Goal: Task Accomplishment & Management: Complete application form

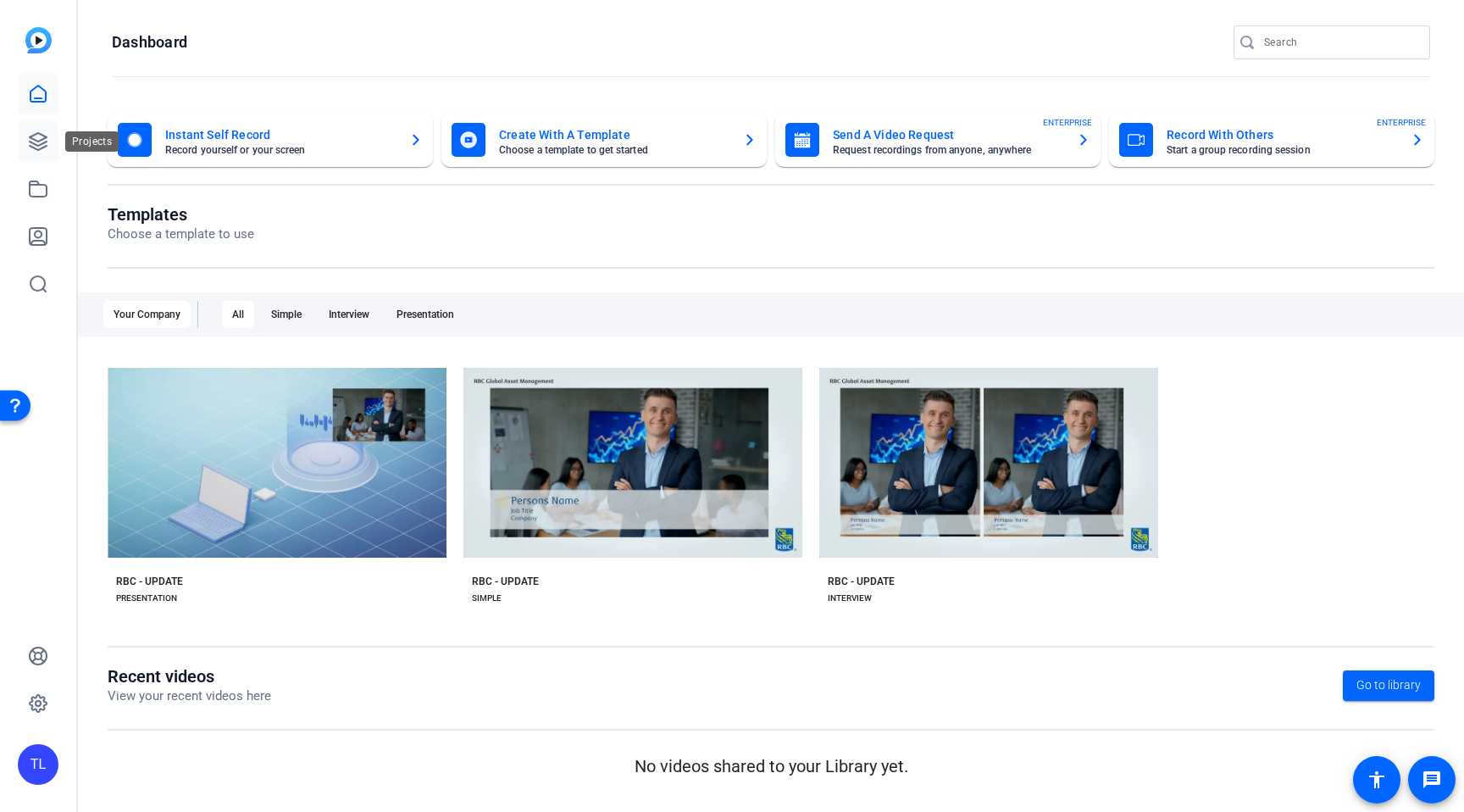
click at [42, 139] on icon at bounding box center [38, 141] width 17 height 17
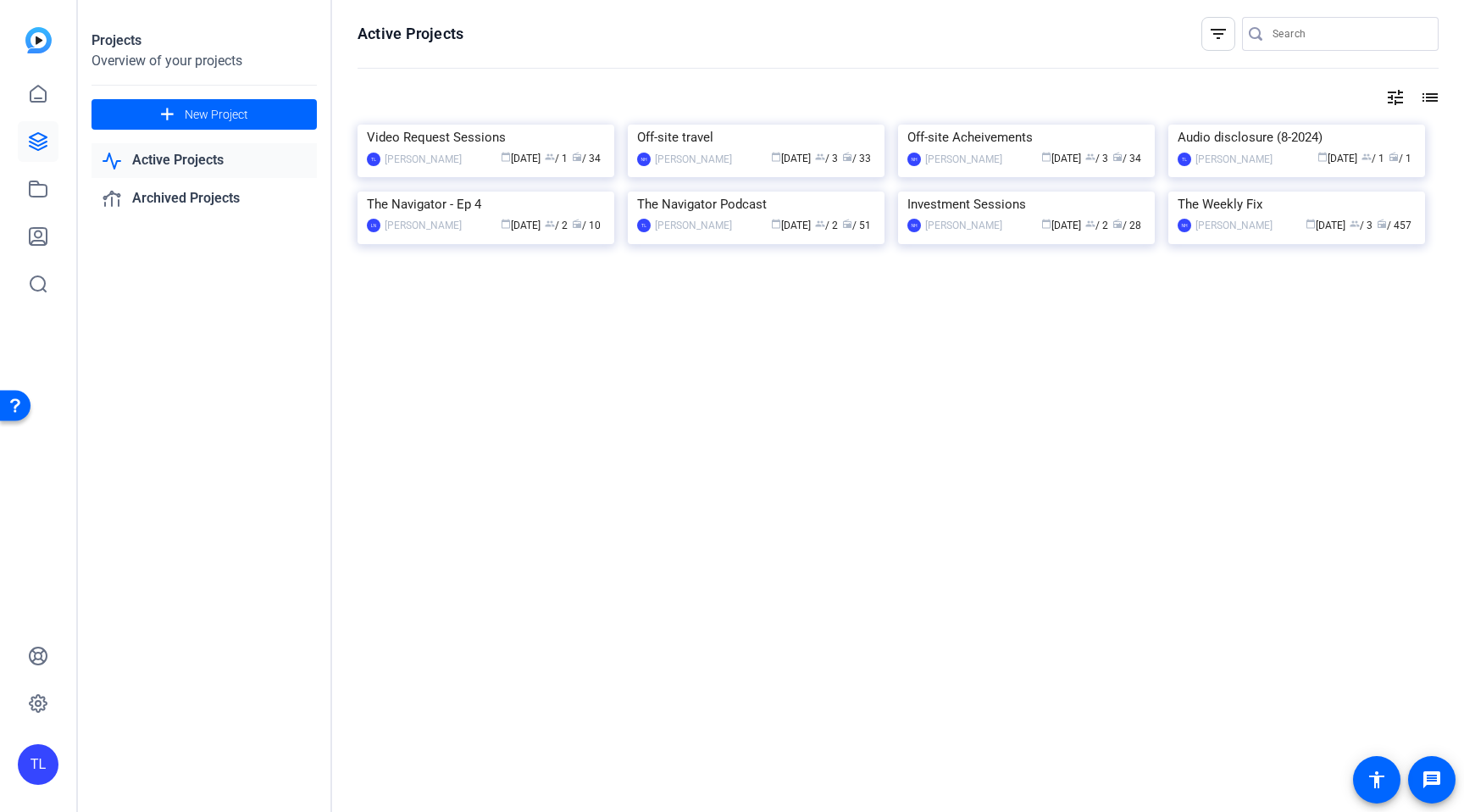
click at [517, 125] on img at bounding box center [486, 125] width 257 height 0
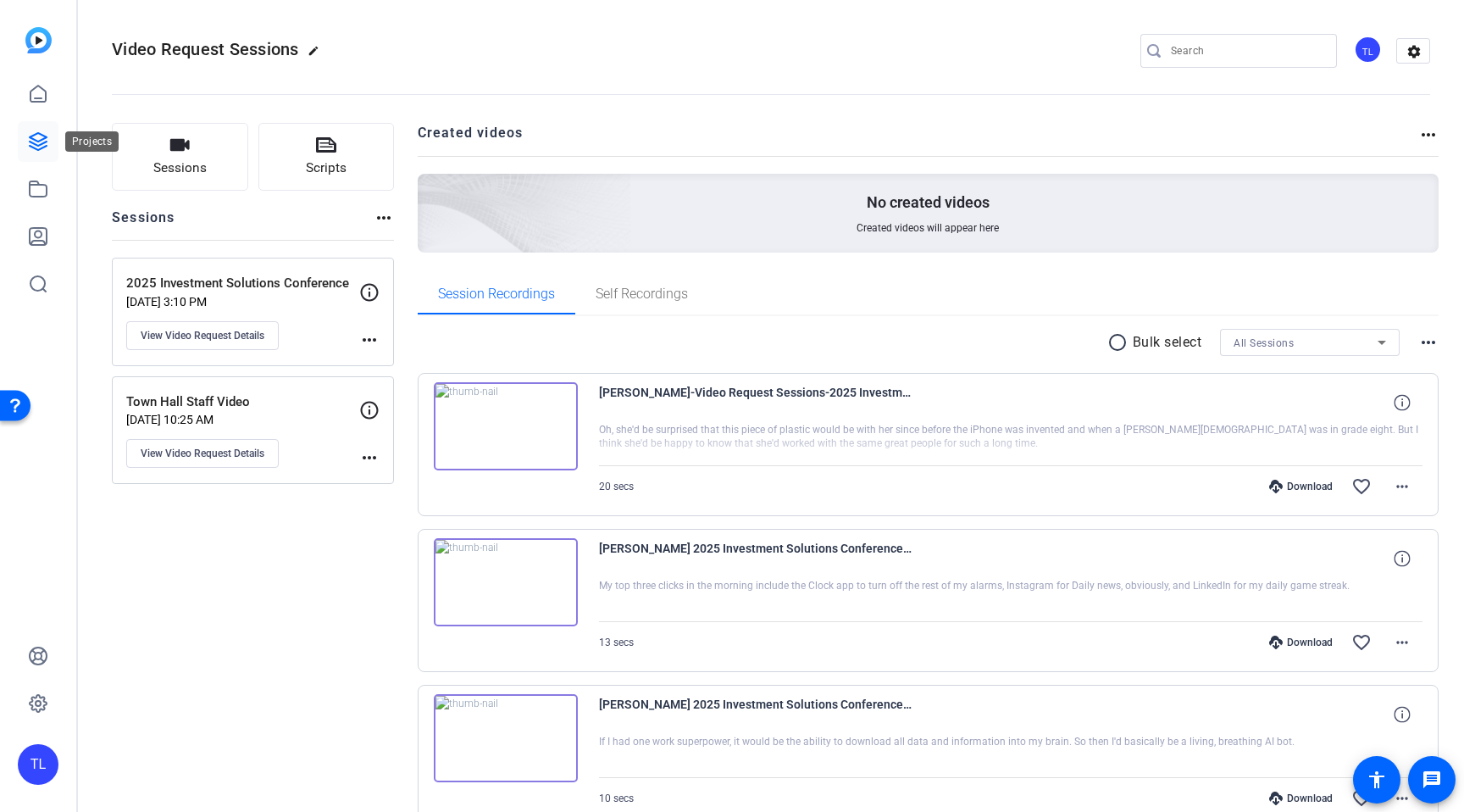
click at [42, 136] on icon at bounding box center [38, 141] width 20 height 20
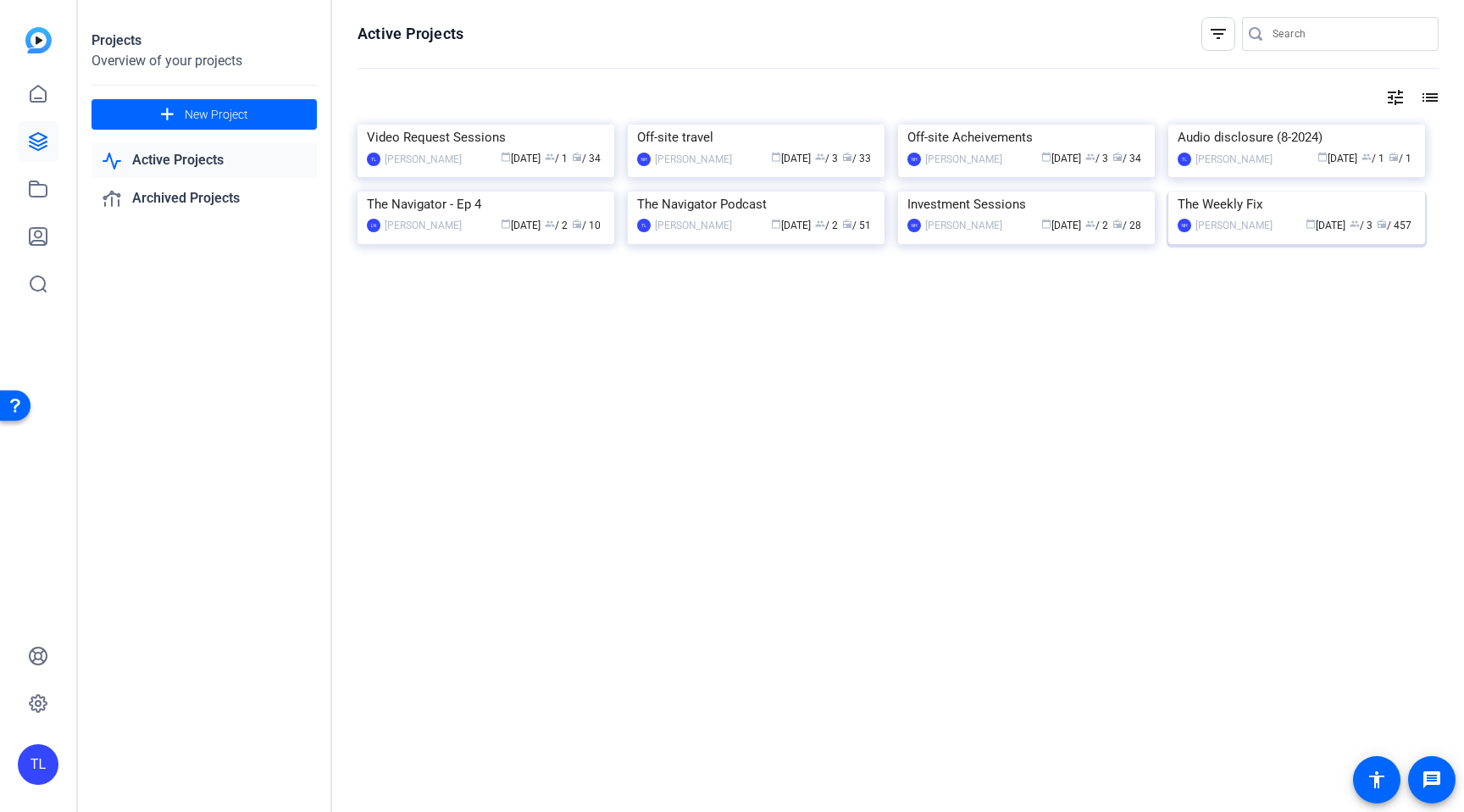
click at [1248, 191] on img at bounding box center [1298, 191] width 257 height 0
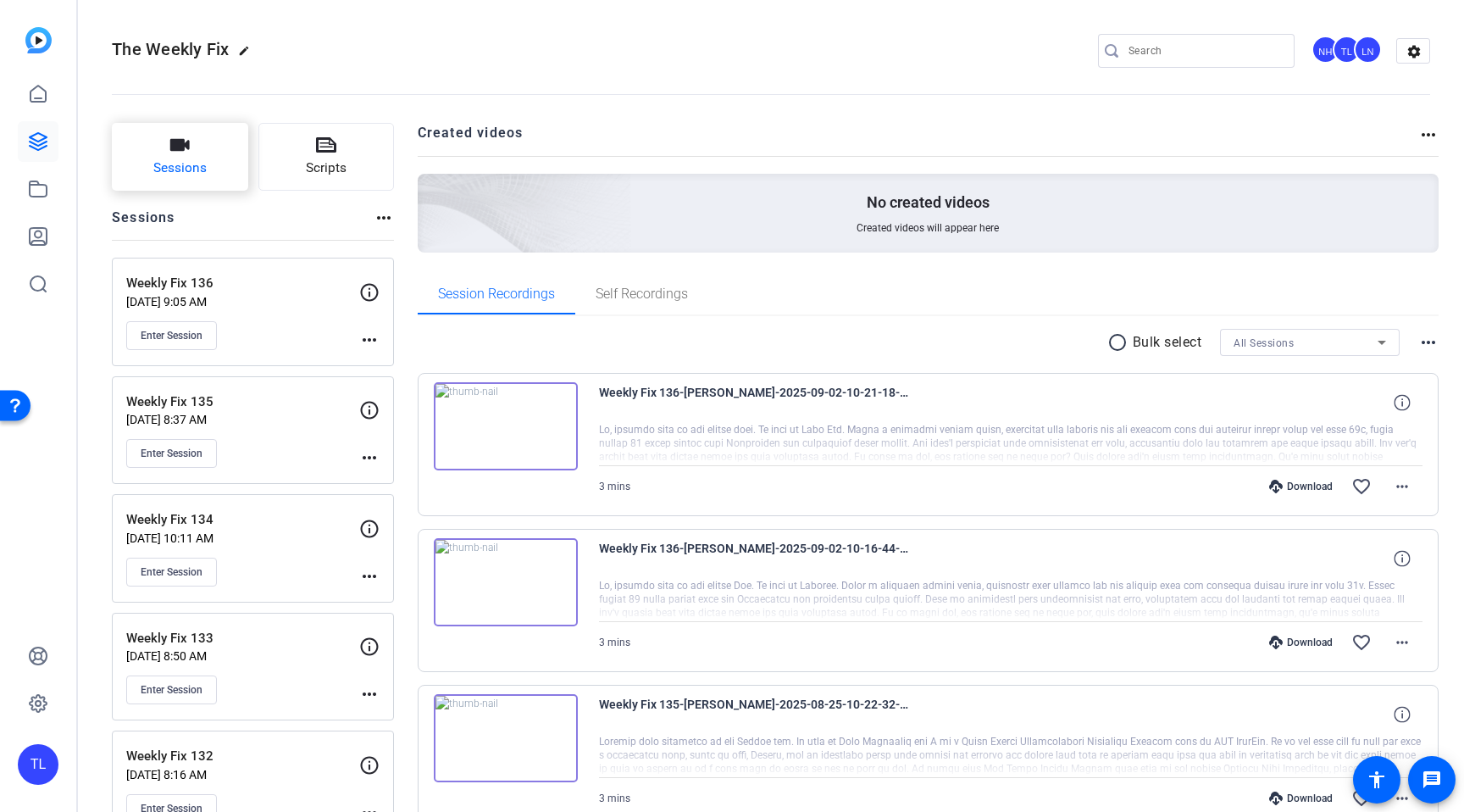
click at [198, 168] on span "Sessions" at bounding box center [180, 168] width 54 height 20
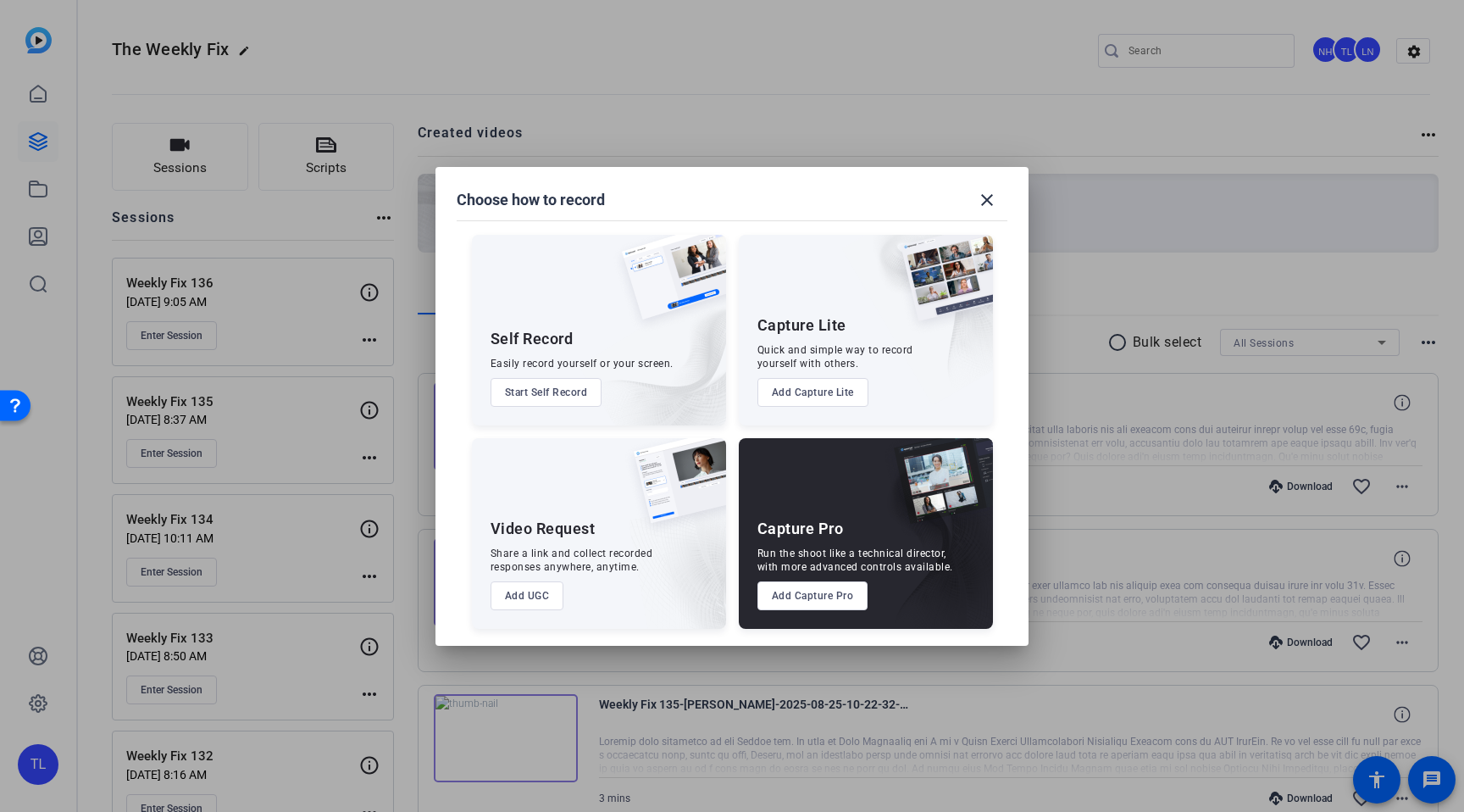
click at [808, 592] on button "Add Capture Pro" at bounding box center [812, 595] width 111 height 29
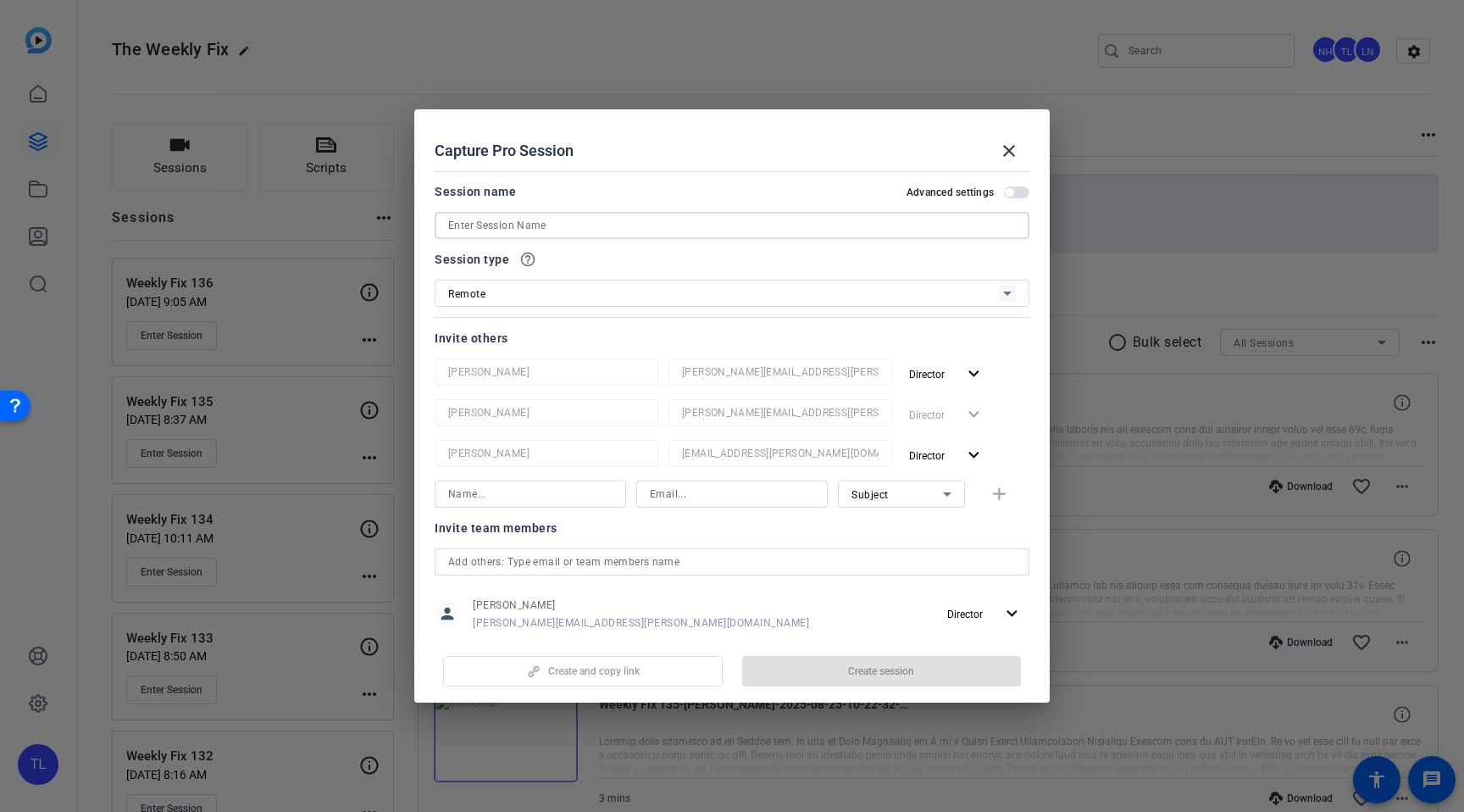
click at [548, 223] on input at bounding box center [732, 225] width 568 height 20
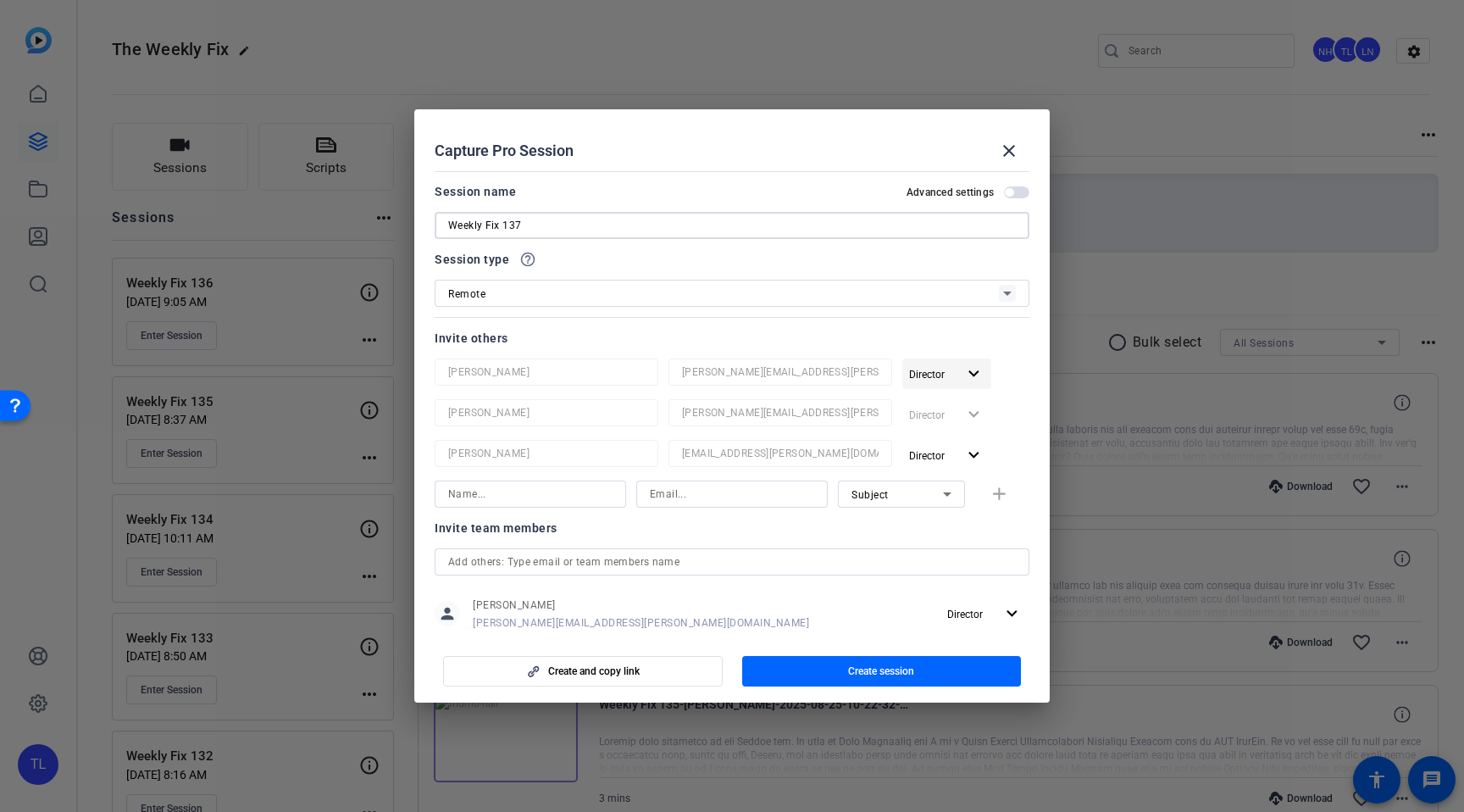
type input "Weekly Fix 137"
click at [978, 373] on mat-icon "expand_more" at bounding box center [974, 374] width 21 height 21
click at [973, 434] on span "Remove User" at bounding box center [947, 439] width 63 height 12
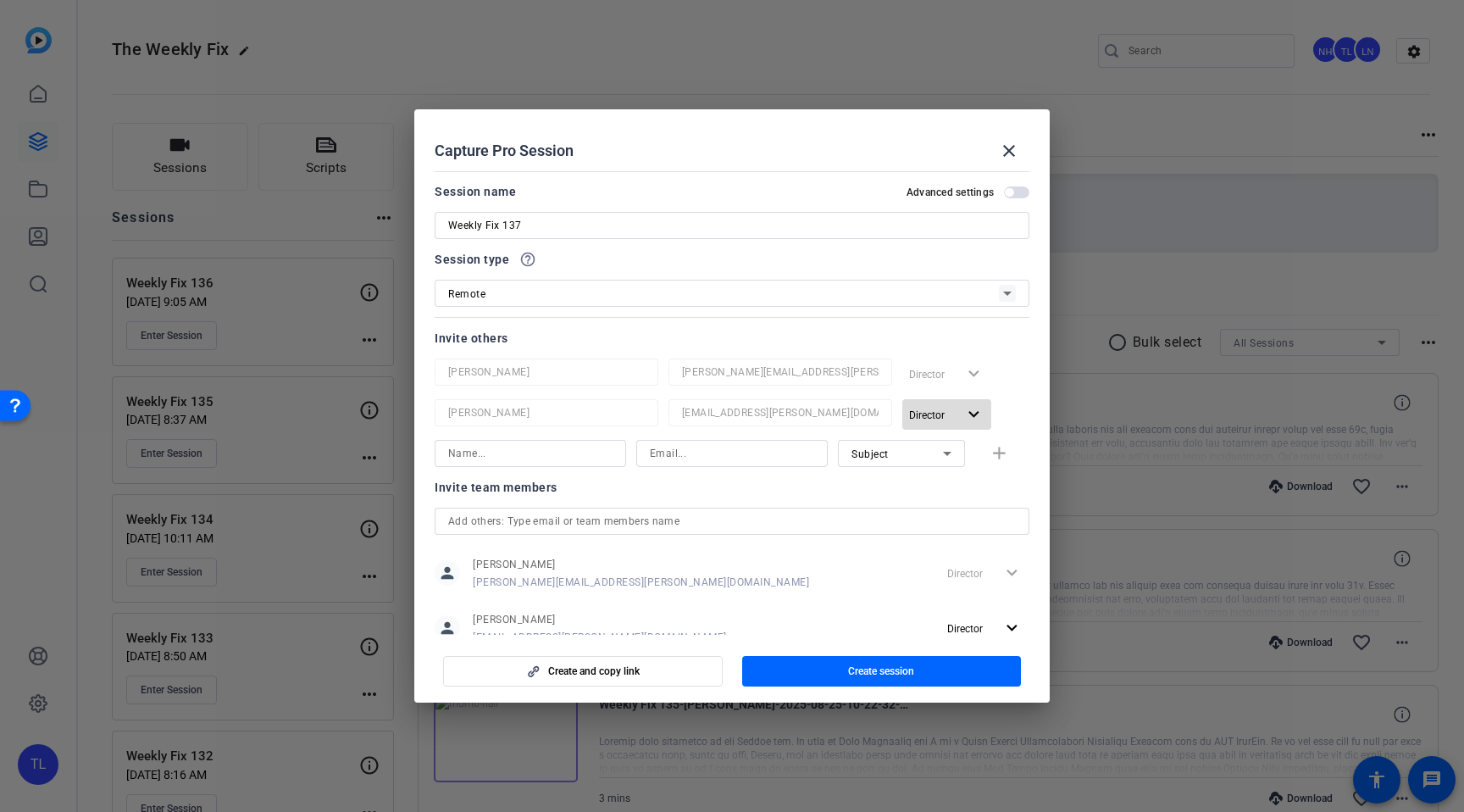
click at [974, 412] on mat-icon "expand_more" at bounding box center [974, 414] width 21 height 21
click at [963, 473] on span "Remove User" at bounding box center [947, 479] width 63 height 12
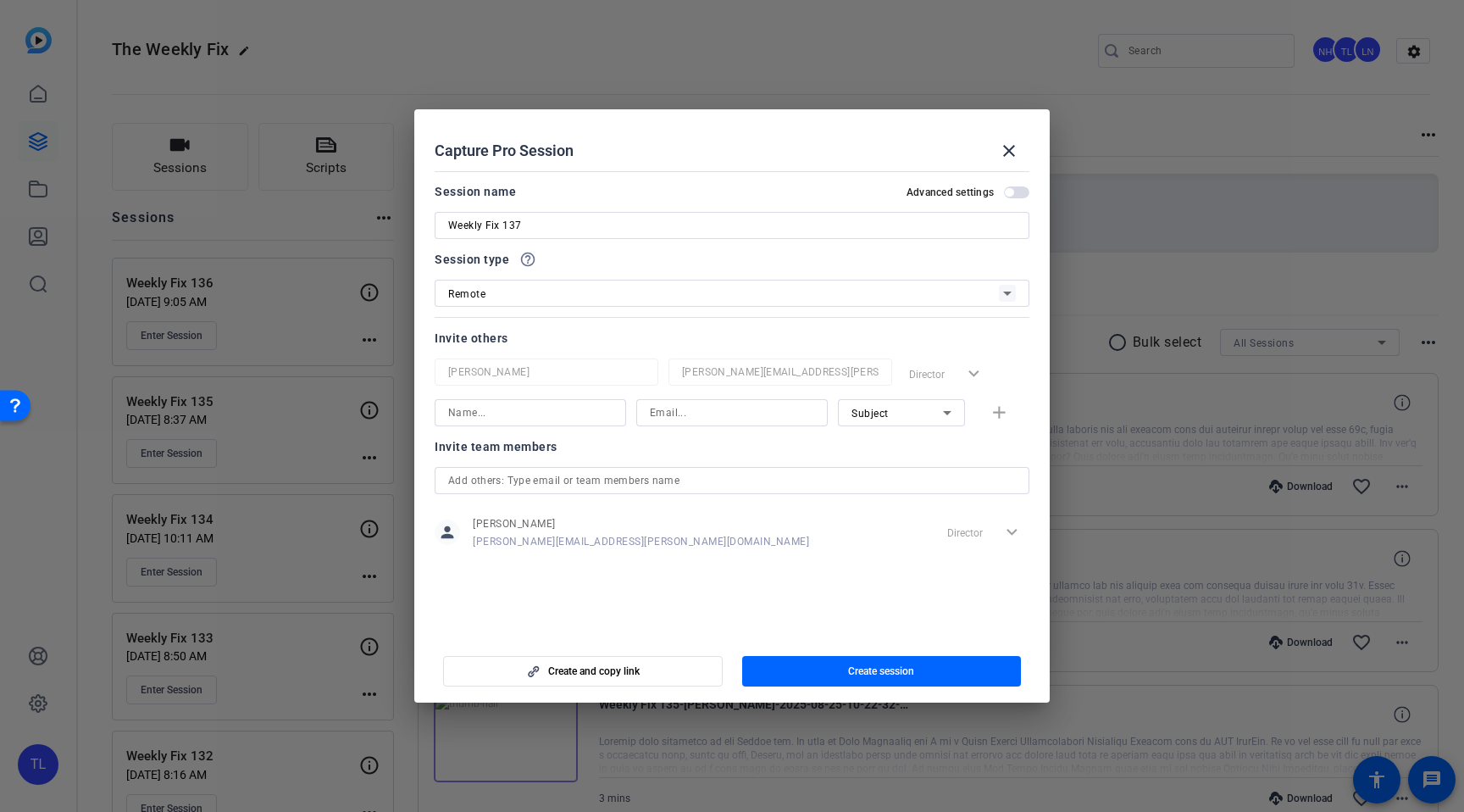
click at [531, 413] on input at bounding box center [530, 412] width 164 height 20
paste input "[EMAIL_ADDRESS][DOMAIN_NAME] [PERSON_NAME]"
drag, startPoint x: 554, startPoint y: 410, endPoint x: 376, endPoint y: 406, distance: 178.0
click at [376, 406] on div "Choose how to record close Self Record Easily record yourself or your screen. S…" at bounding box center [732, 406] width 1464 height 812
type input "[PERSON_NAME]"
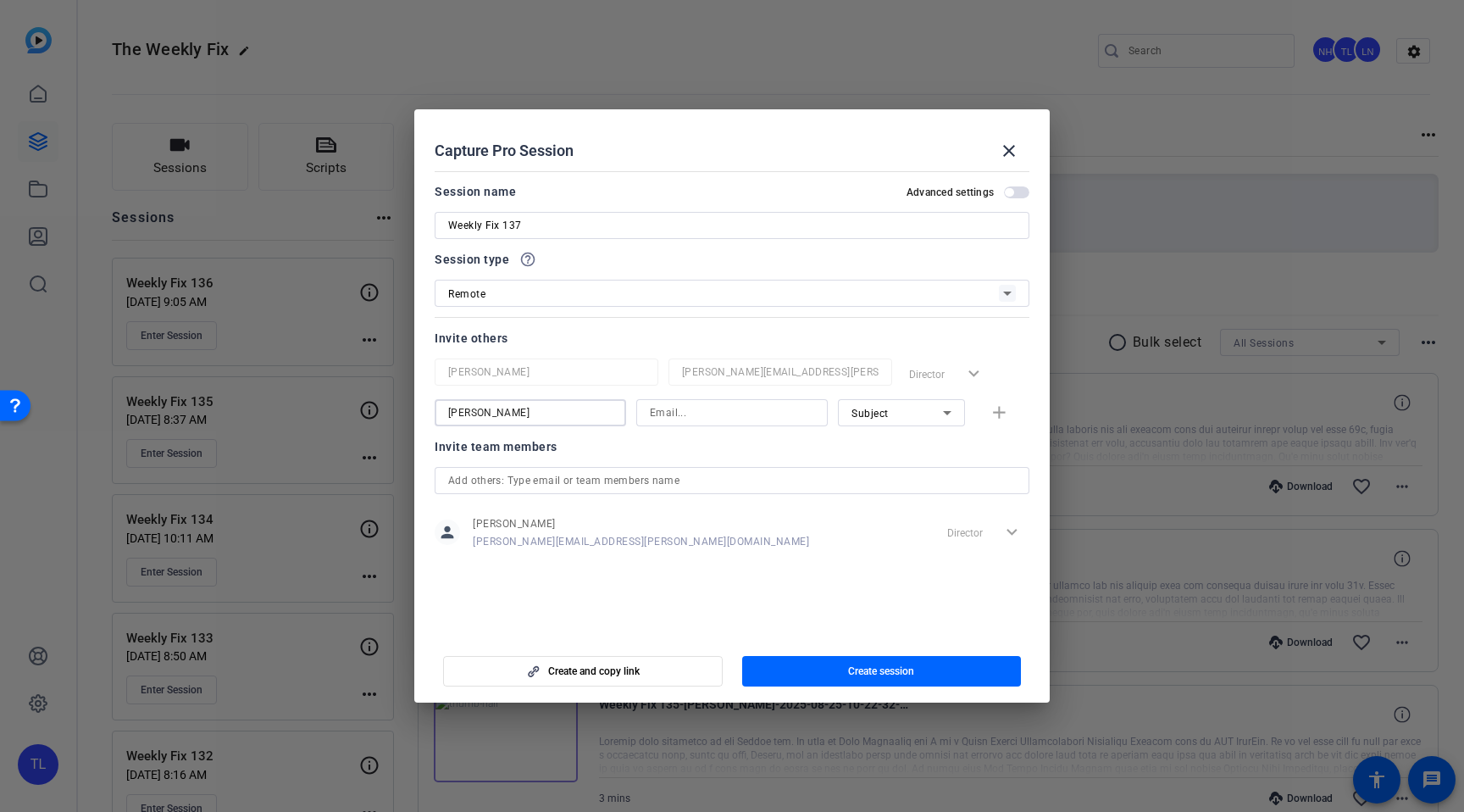
click at [656, 412] on input at bounding box center [732, 412] width 164 height 20
paste input "[EMAIL_ADDRESS][DOMAIN_NAME]"
type input "[EMAIL_ADDRESS][DOMAIN_NAME]"
click at [577, 415] on input "[PERSON_NAME]" at bounding box center [530, 412] width 164 height 20
type input "[PERSON_NAME]"
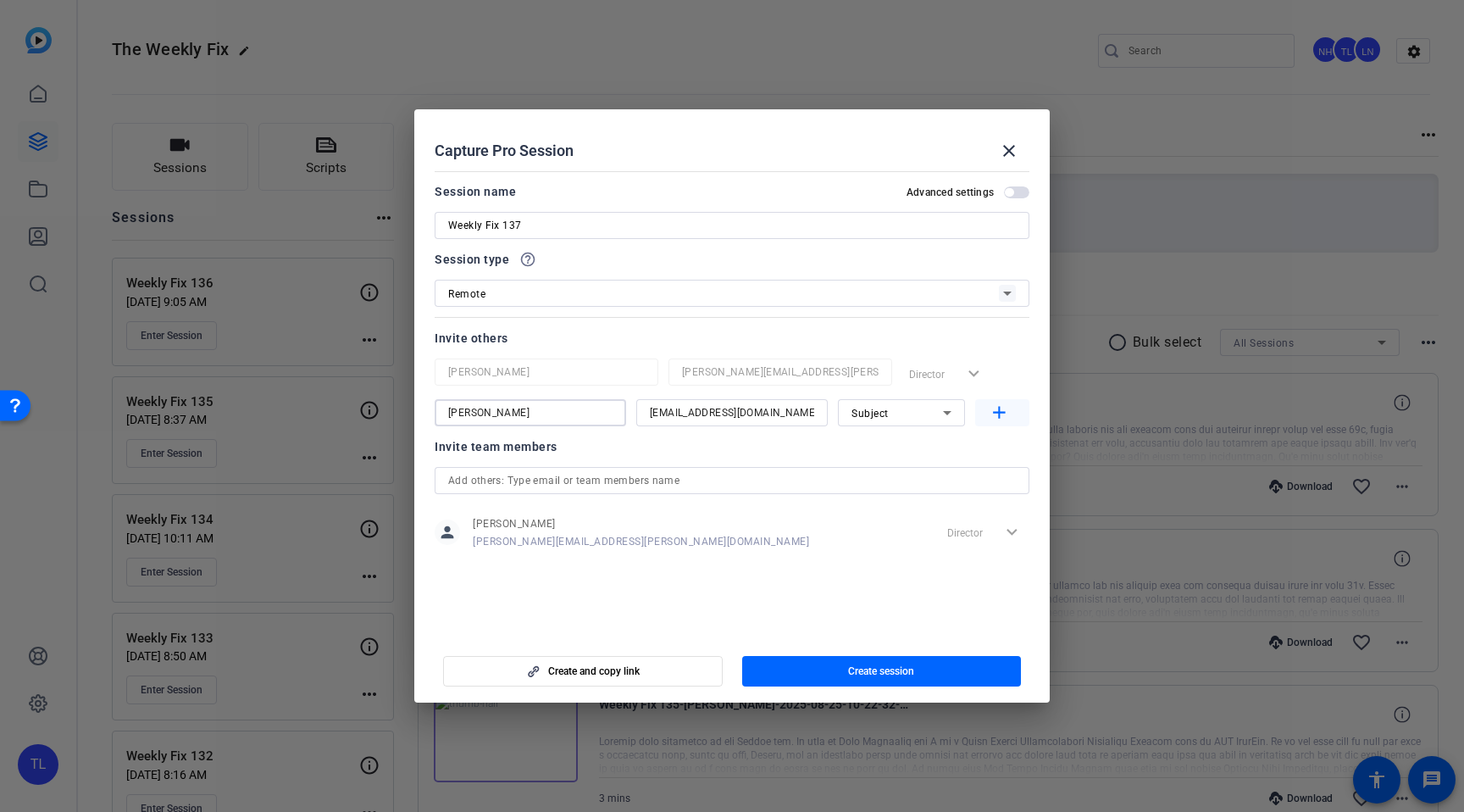
click at [999, 414] on mat-icon "add" at bounding box center [999, 412] width 21 height 21
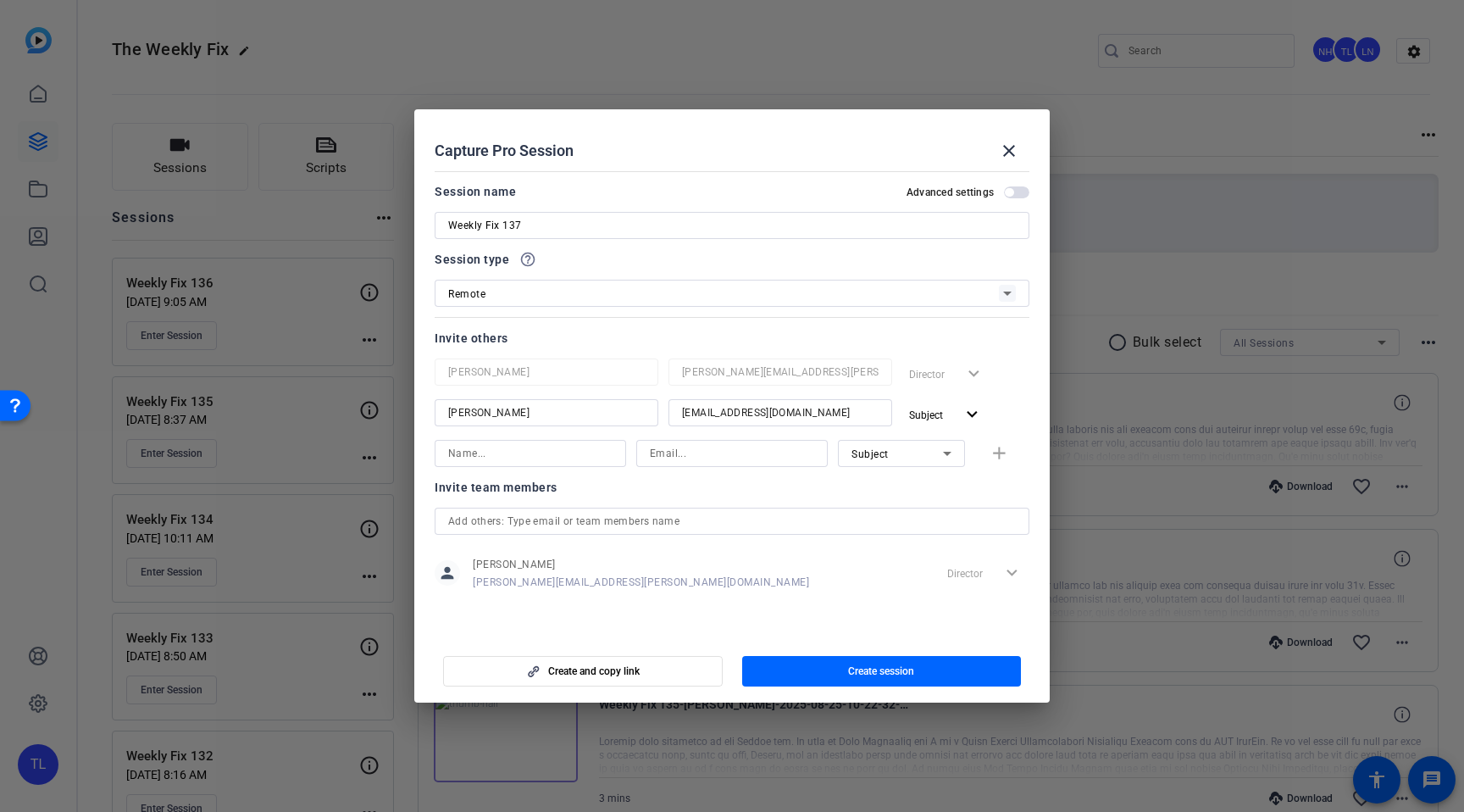
click at [906, 458] on div "Subject" at bounding box center [898, 453] width 92 height 21
click at [896, 519] on mat-option "Watcher" at bounding box center [902, 514] width 128 height 27
click at [511, 451] on input at bounding box center [530, 453] width 164 height 20
paste input "[PERSON_NAME][EMAIL_ADDRESS][PERSON_NAME][DOMAIN_NAME] [PERSON_NAME]"
drag, startPoint x: 537, startPoint y: 450, endPoint x: 410, endPoint y: 450, distance: 127.0
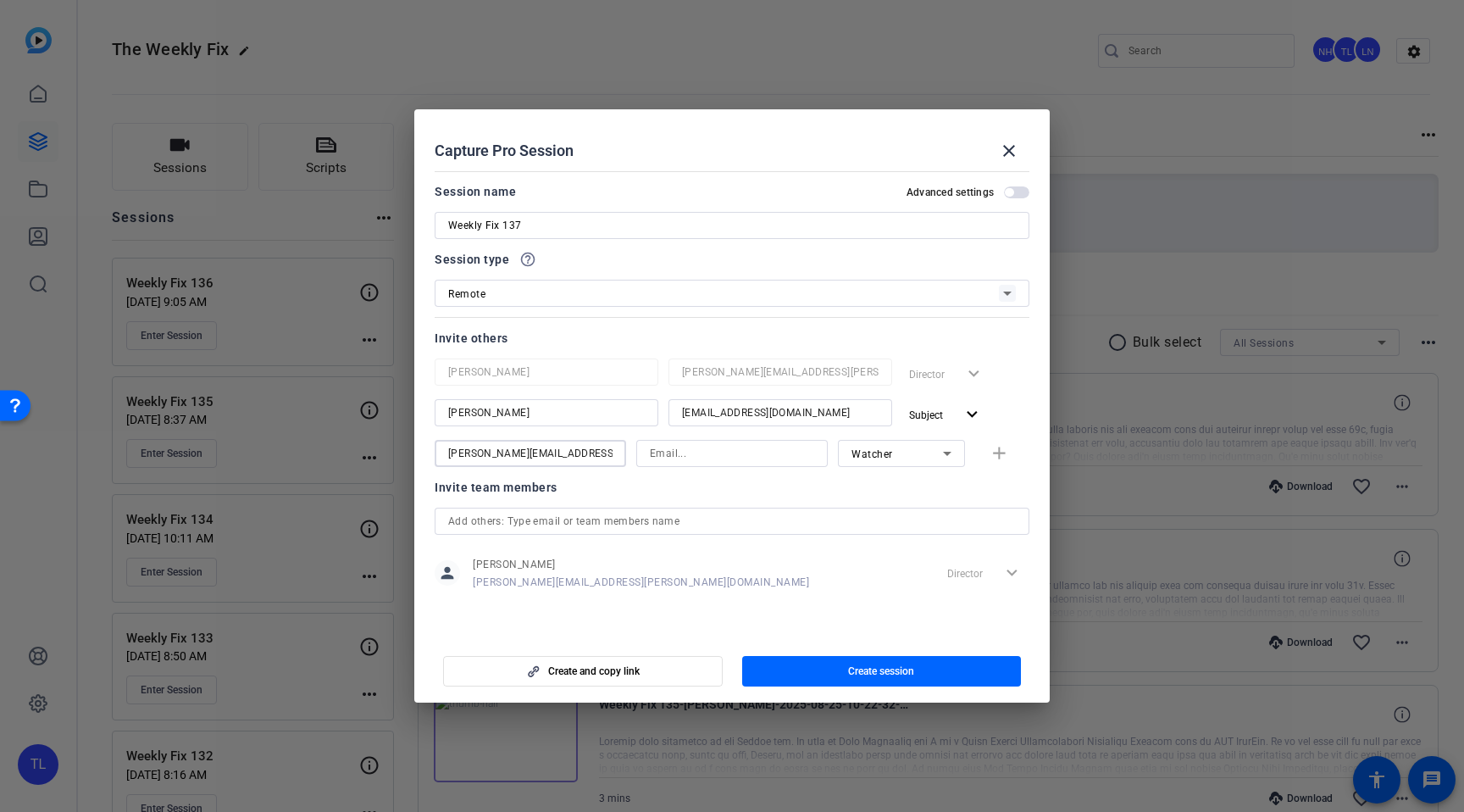
click at [407, 449] on div "Choose how to record close Self Record Easily record yourself or your screen. S…" at bounding box center [732, 406] width 1464 height 812
type input "[PERSON_NAME]"
click at [680, 455] on input at bounding box center [732, 453] width 164 height 20
paste input "[PERSON_NAME][EMAIL_ADDRESS][PERSON_NAME][DOMAIN_NAME]"
type input "[PERSON_NAME][EMAIL_ADDRESS][PERSON_NAME][DOMAIN_NAME]"
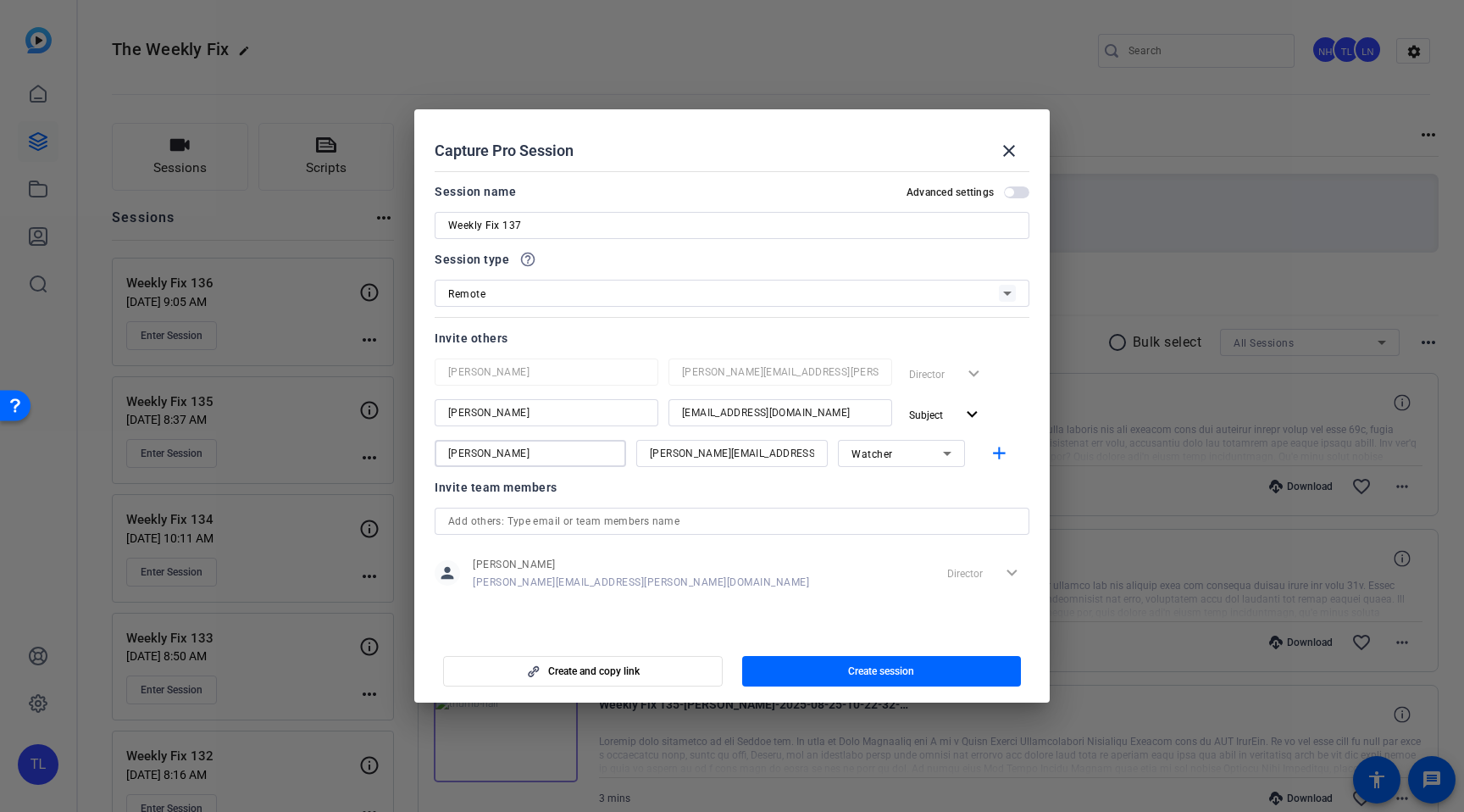
click at [586, 451] on input "[PERSON_NAME]" at bounding box center [530, 453] width 164 height 20
click at [998, 451] on mat-icon "add" at bounding box center [999, 453] width 21 height 21
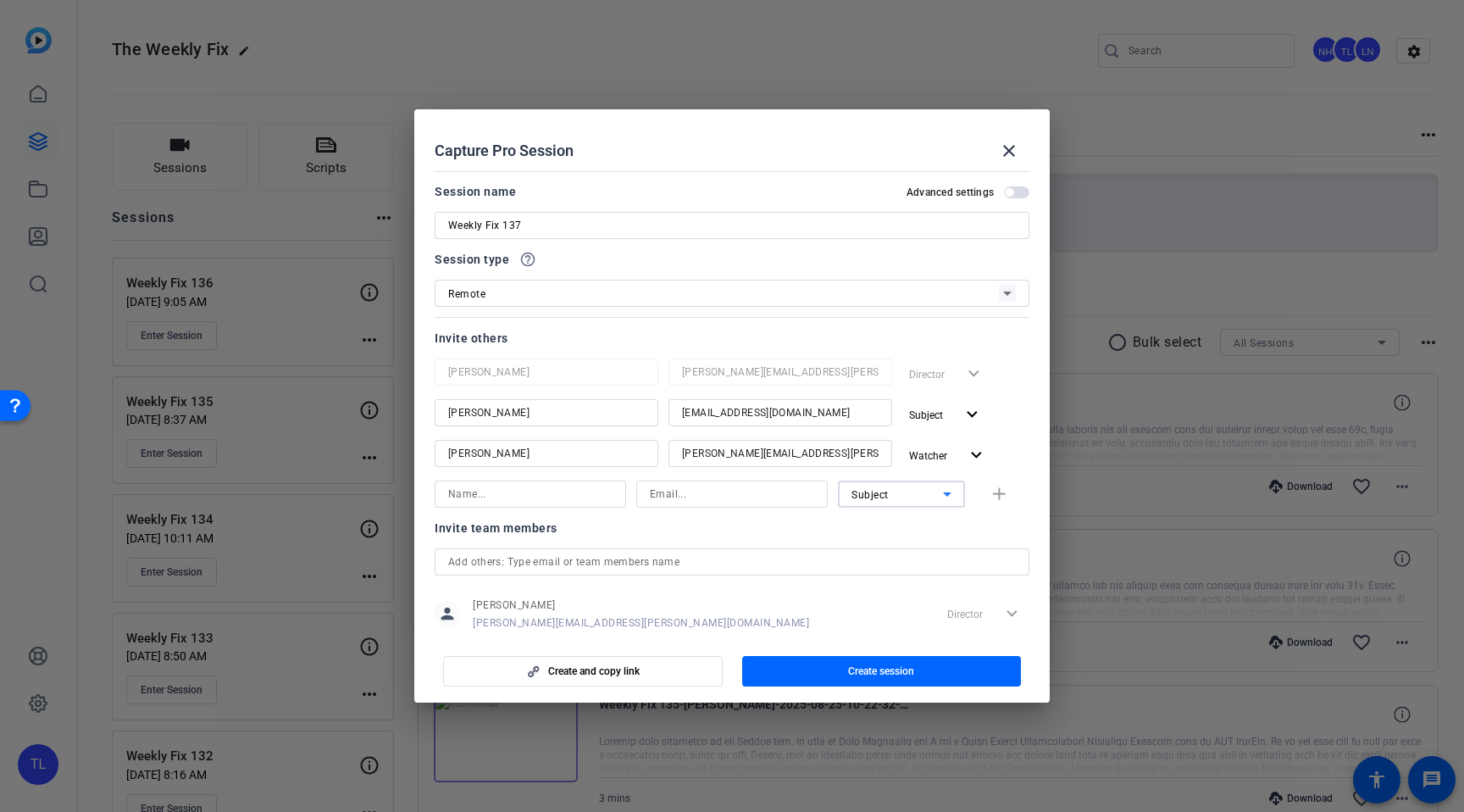
click at [911, 498] on div "Subject" at bounding box center [898, 494] width 92 height 21
click at [903, 546] on mat-option "Watcher" at bounding box center [902, 554] width 128 height 27
click at [495, 497] on input at bounding box center [530, 494] width 164 height 20
paste input "[EMAIL_ADDRESS][PERSON_NAME][DOMAIN_NAME] [PERSON_NAME]"
drag, startPoint x: 529, startPoint y: 493, endPoint x: 378, endPoint y: 485, distance: 151.2
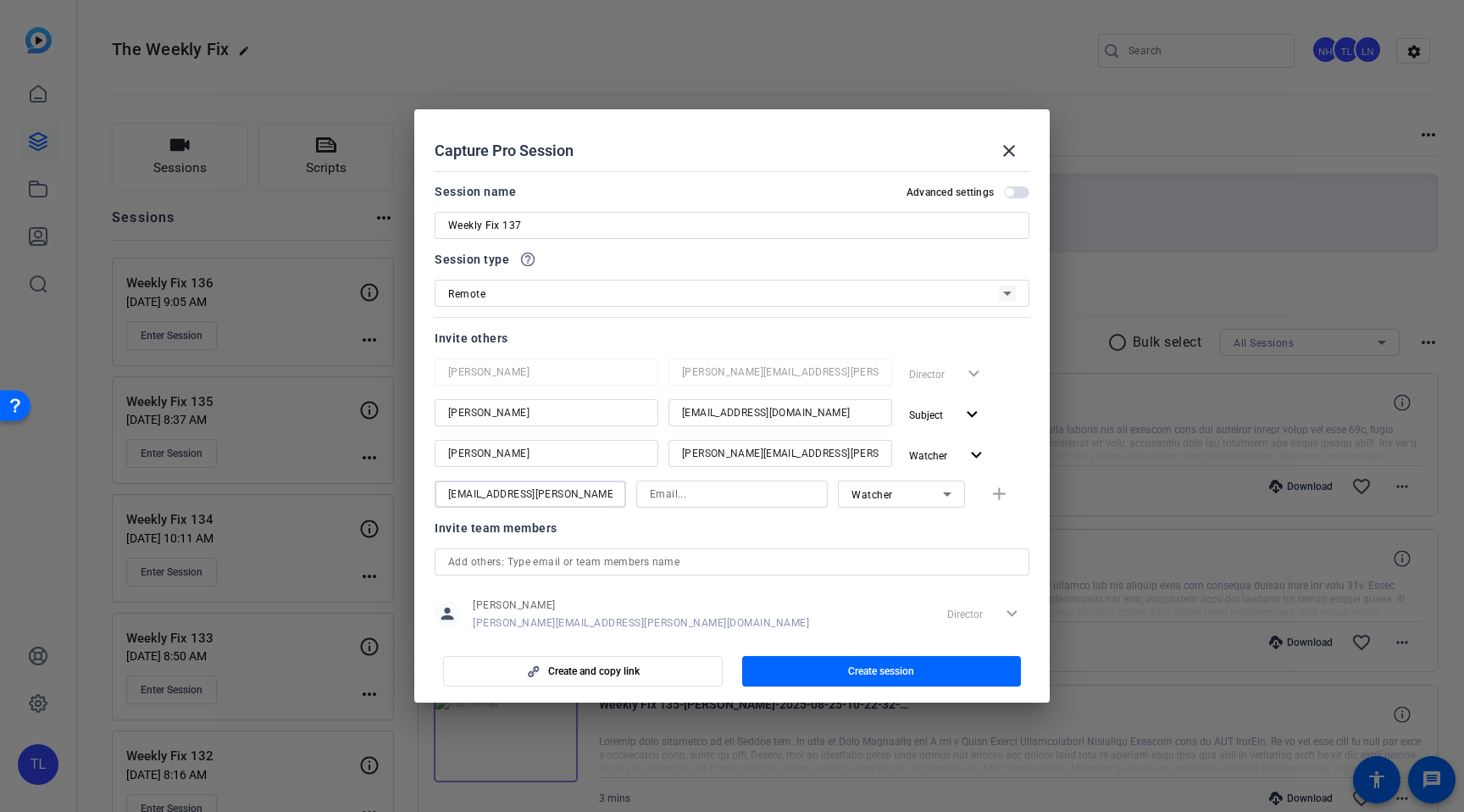
click at [379, 485] on div "Choose how to record close Self Record Easily record yourself or your screen. S…" at bounding box center [732, 406] width 1464 height 812
type input "[PERSON_NAME]"
click at [711, 494] on input at bounding box center [732, 494] width 164 height 20
paste input "[EMAIL_ADDRESS][PERSON_NAME][DOMAIN_NAME]"
type input "[EMAIL_ADDRESS][PERSON_NAME][DOMAIN_NAME]"
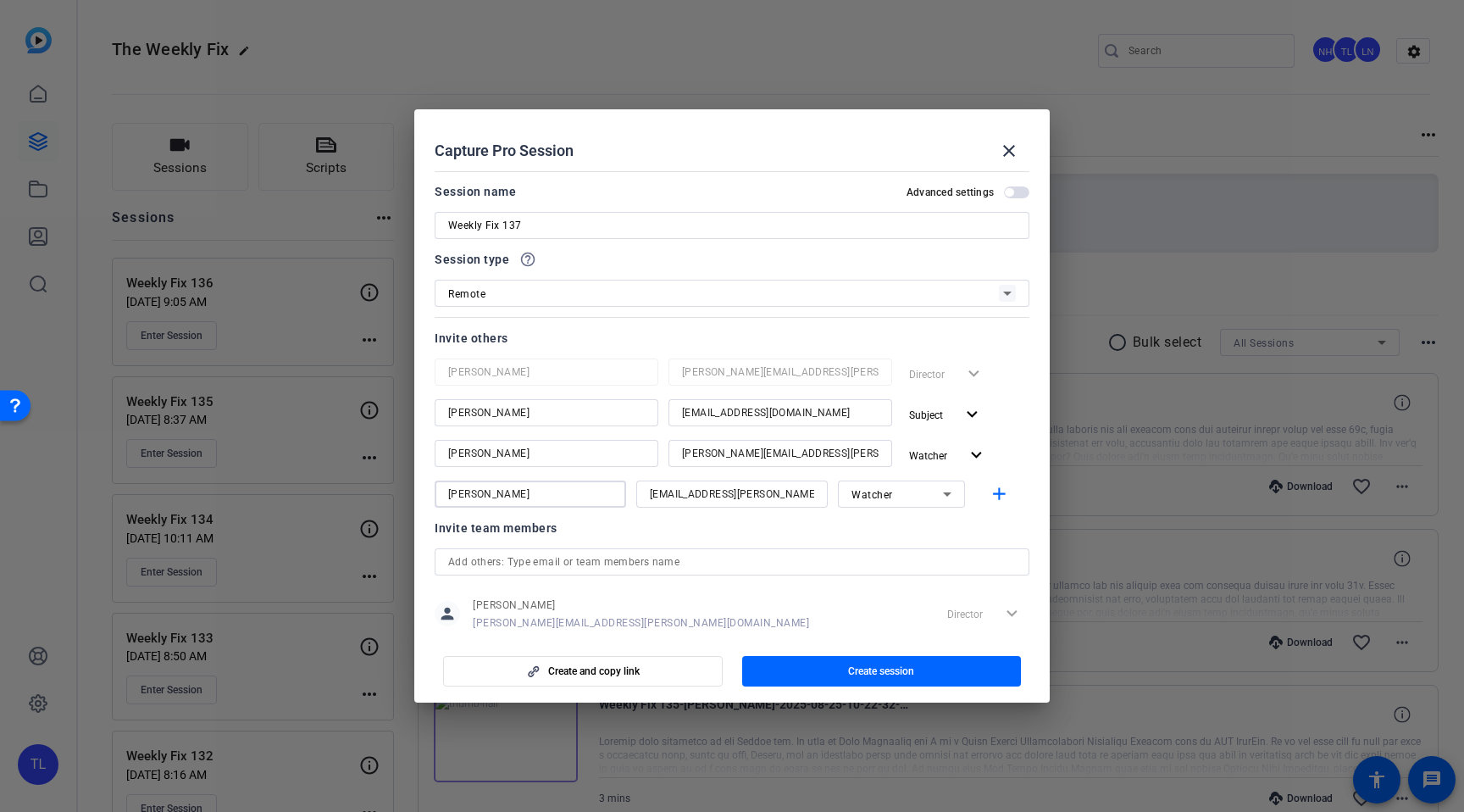
click at [580, 496] on input "[PERSON_NAME]" at bounding box center [530, 494] width 164 height 20
click at [997, 500] on mat-icon "add" at bounding box center [999, 494] width 21 height 21
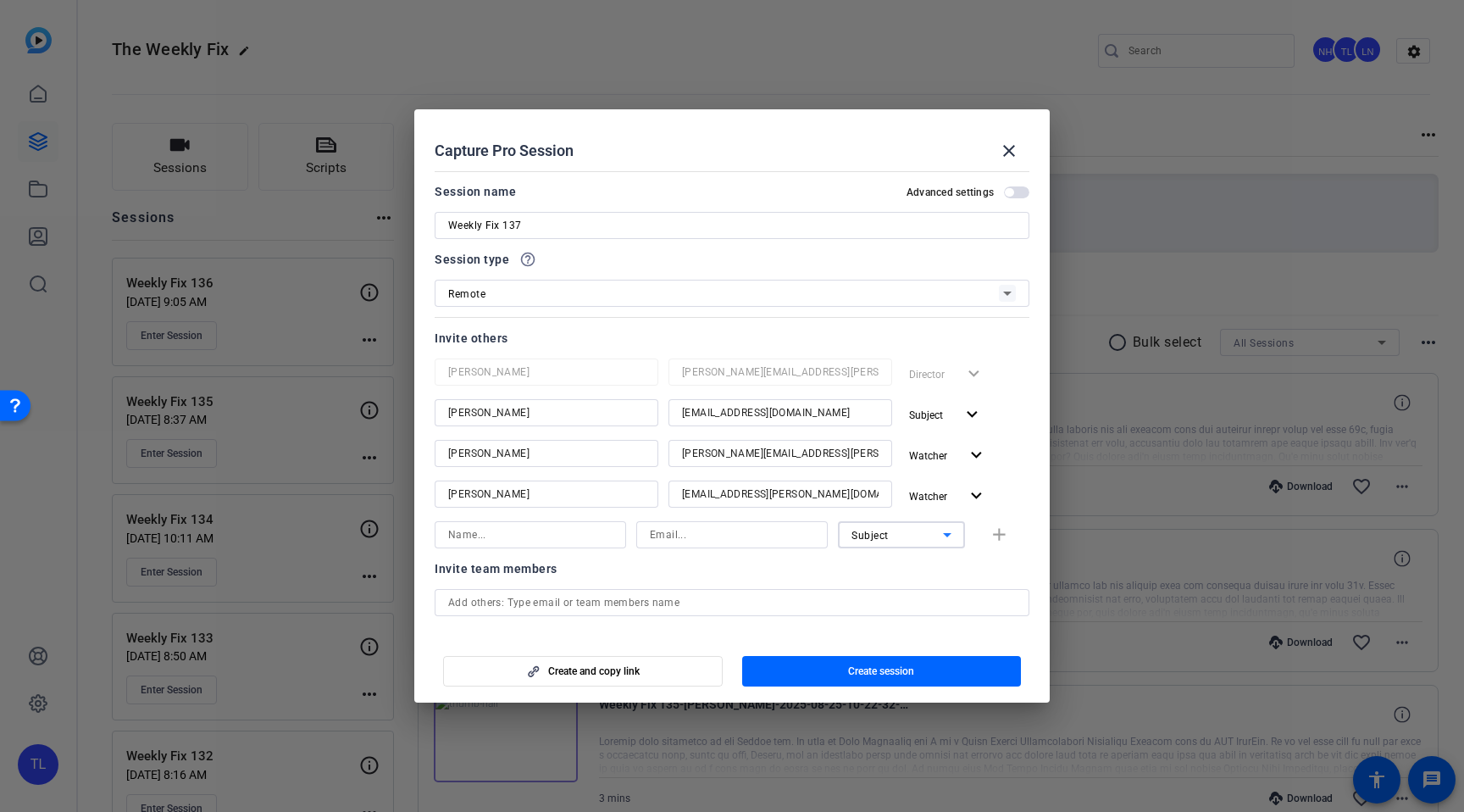
click at [926, 527] on div "Subject" at bounding box center [898, 534] width 92 height 21
click at [903, 585] on mat-option "Watcher" at bounding box center [902, 595] width 128 height 27
click at [524, 540] on input at bounding box center [530, 534] width 164 height 20
paste input "[PERSON_NAME][EMAIL_ADDRESS][PERSON_NAME][DOMAIN_NAME] [PERSON_NAME]"
drag, startPoint x: 558, startPoint y: 534, endPoint x: 371, endPoint y: 525, distance: 187.2
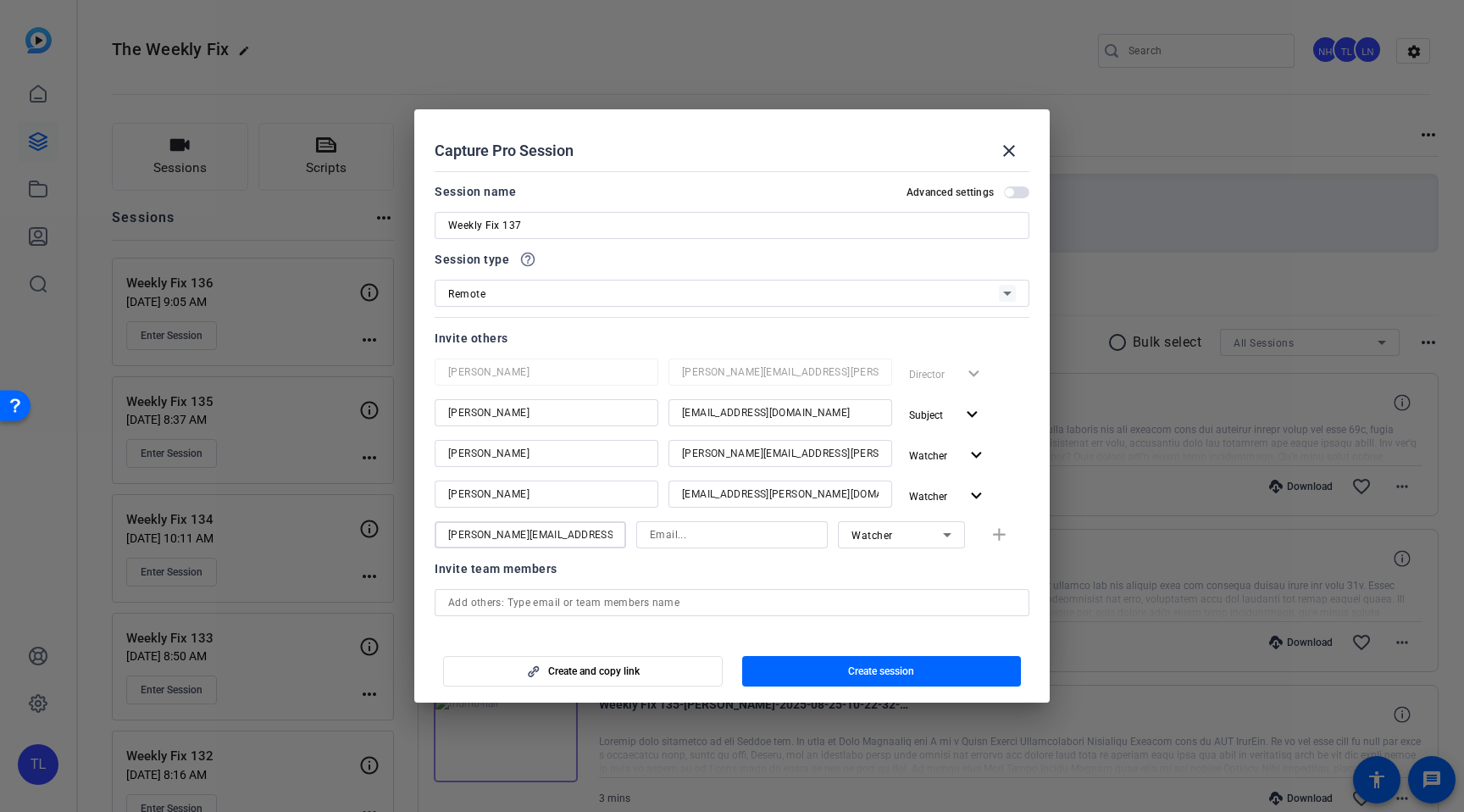
click at [371, 525] on div "Choose how to record close Self Record Easily record yourself or your screen. S…" at bounding box center [732, 406] width 1464 height 812
type input "[PERSON_NAME]"
click at [704, 538] on input at bounding box center [732, 534] width 164 height 20
paste input "[PERSON_NAME][EMAIL_ADDRESS][PERSON_NAME][DOMAIN_NAME]"
type input "[PERSON_NAME][EMAIL_ADDRESS][PERSON_NAME][DOMAIN_NAME]"
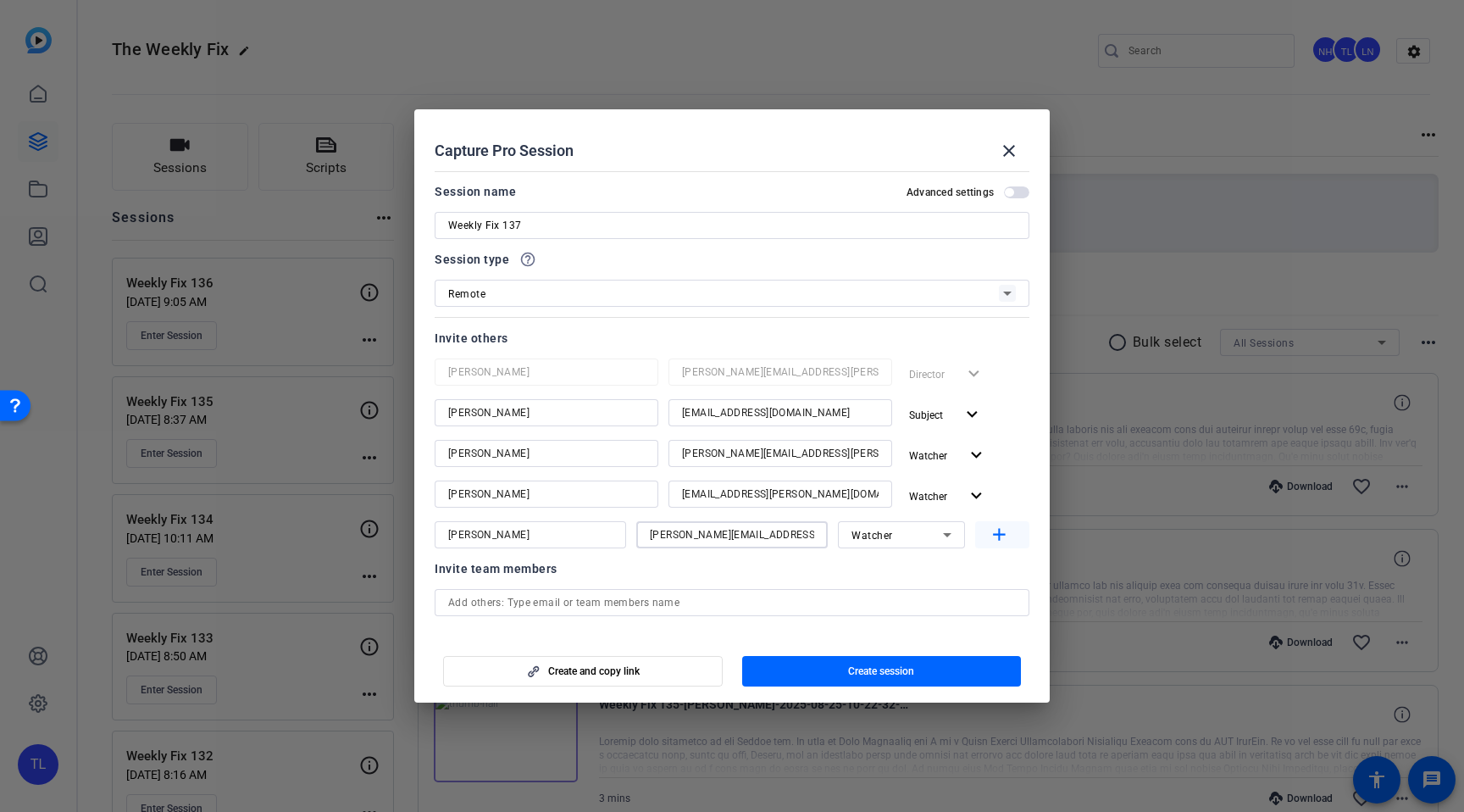
click at [1004, 536] on mat-icon "add" at bounding box center [999, 534] width 21 height 21
click at [899, 675] on span "Create session" at bounding box center [881, 672] width 66 height 14
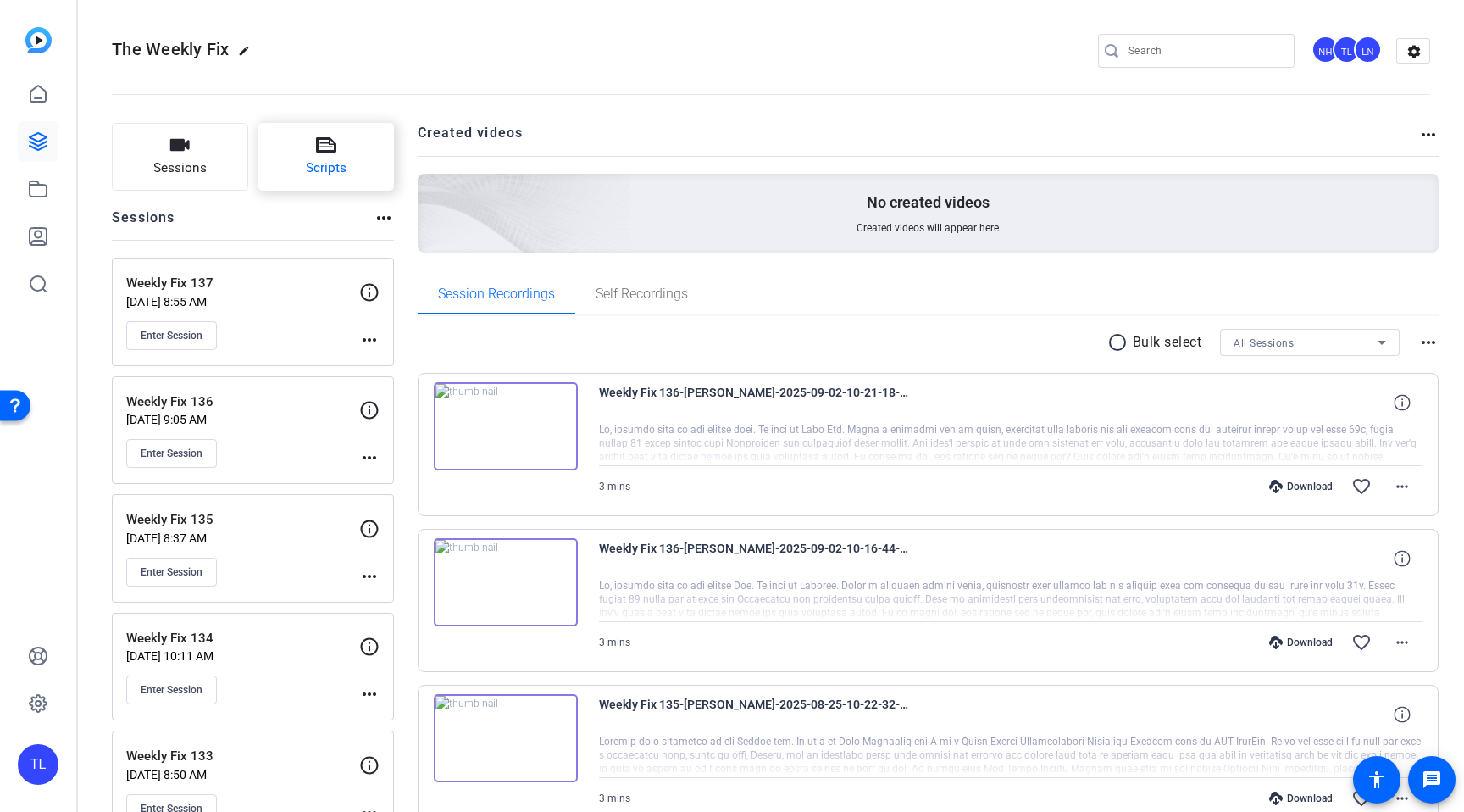
click at [337, 170] on span "Scripts" at bounding box center [326, 168] width 41 height 20
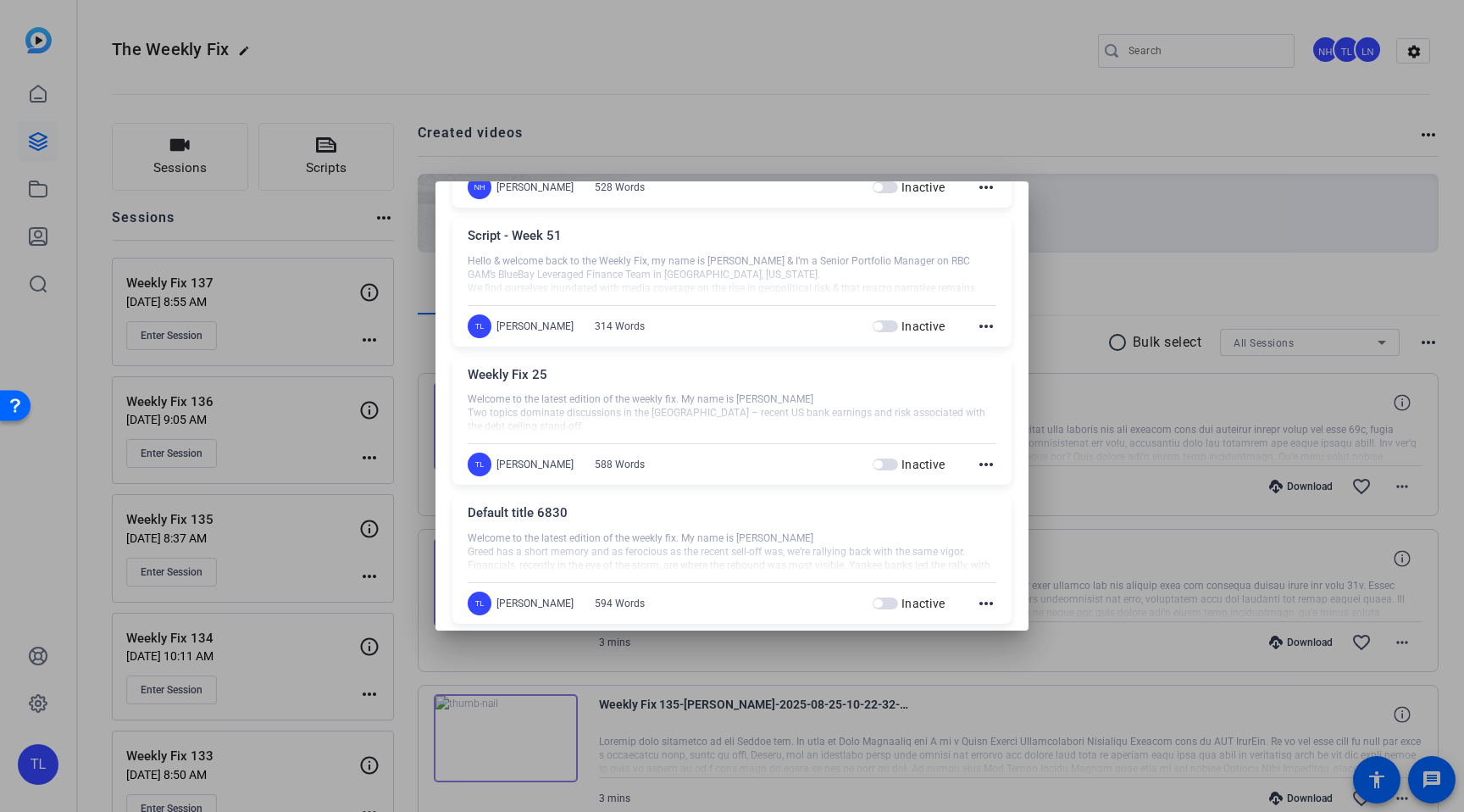
scroll to position [727, 0]
click at [986, 463] on mat-icon "more_horiz" at bounding box center [987, 463] width 20 height 20
click at [1004, 486] on span "Edit" at bounding box center [1024, 488] width 68 height 20
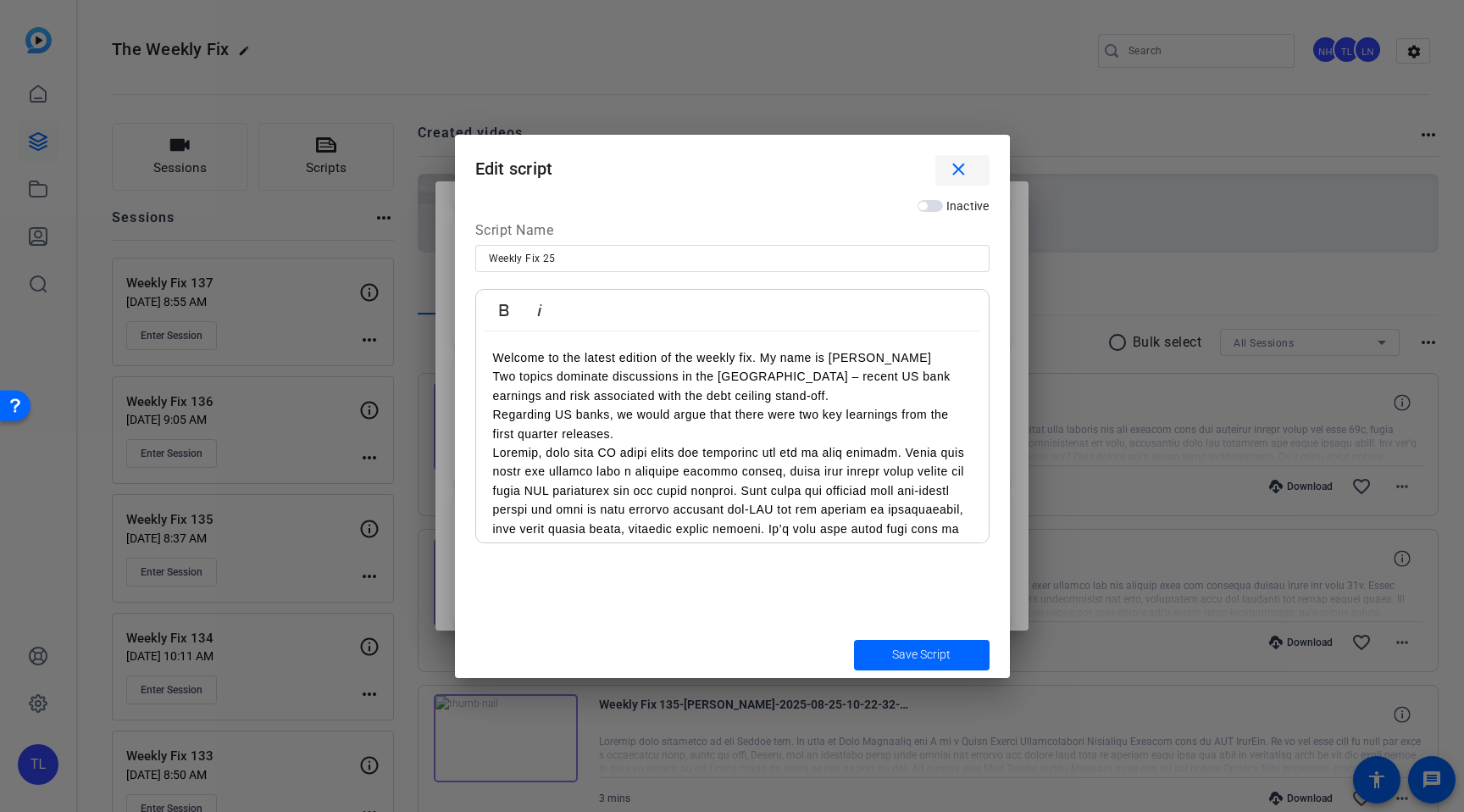
click at [963, 173] on mat-icon "close" at bounding box center [959, 169] width 21 height 21
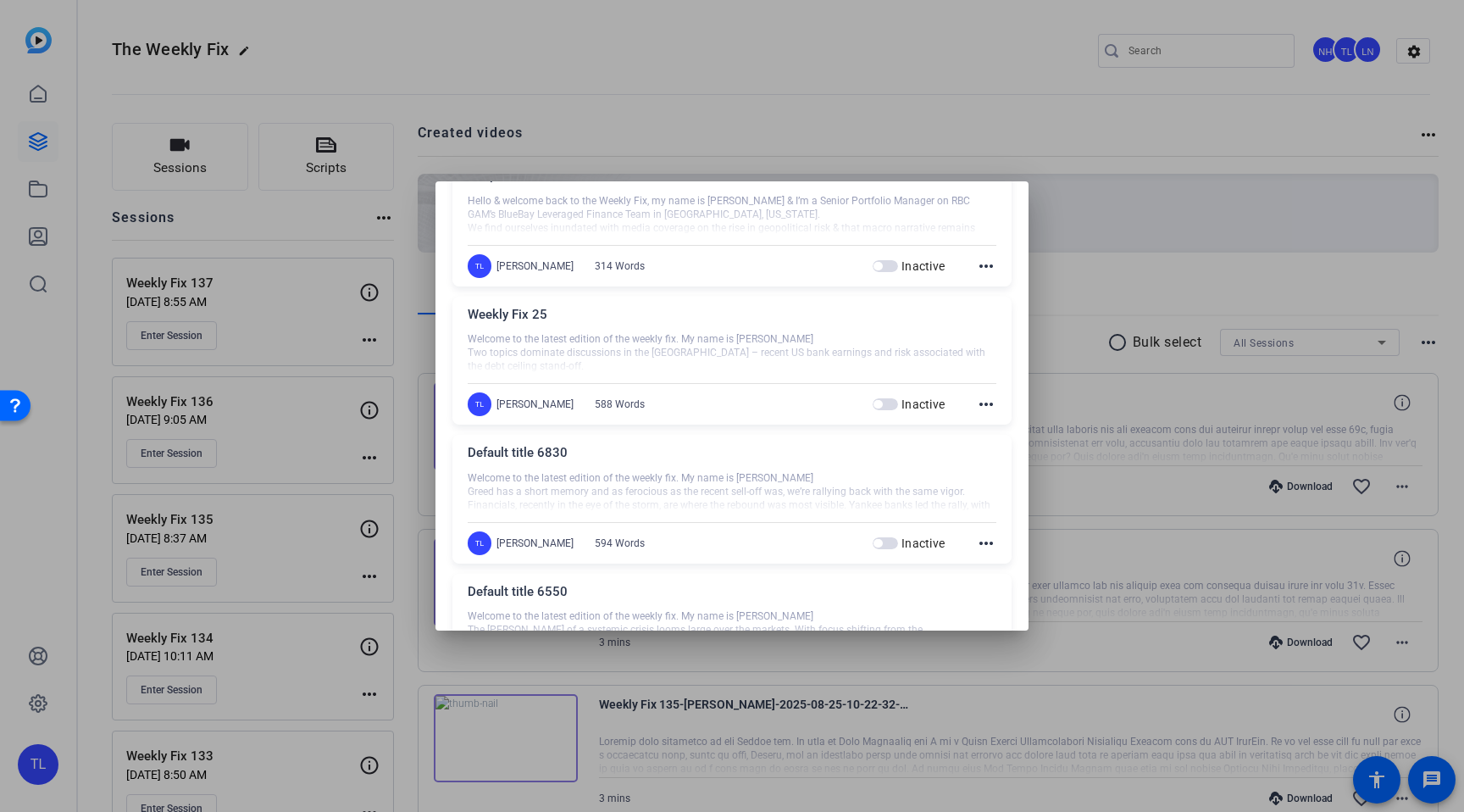
scroll to position [1162, 0]
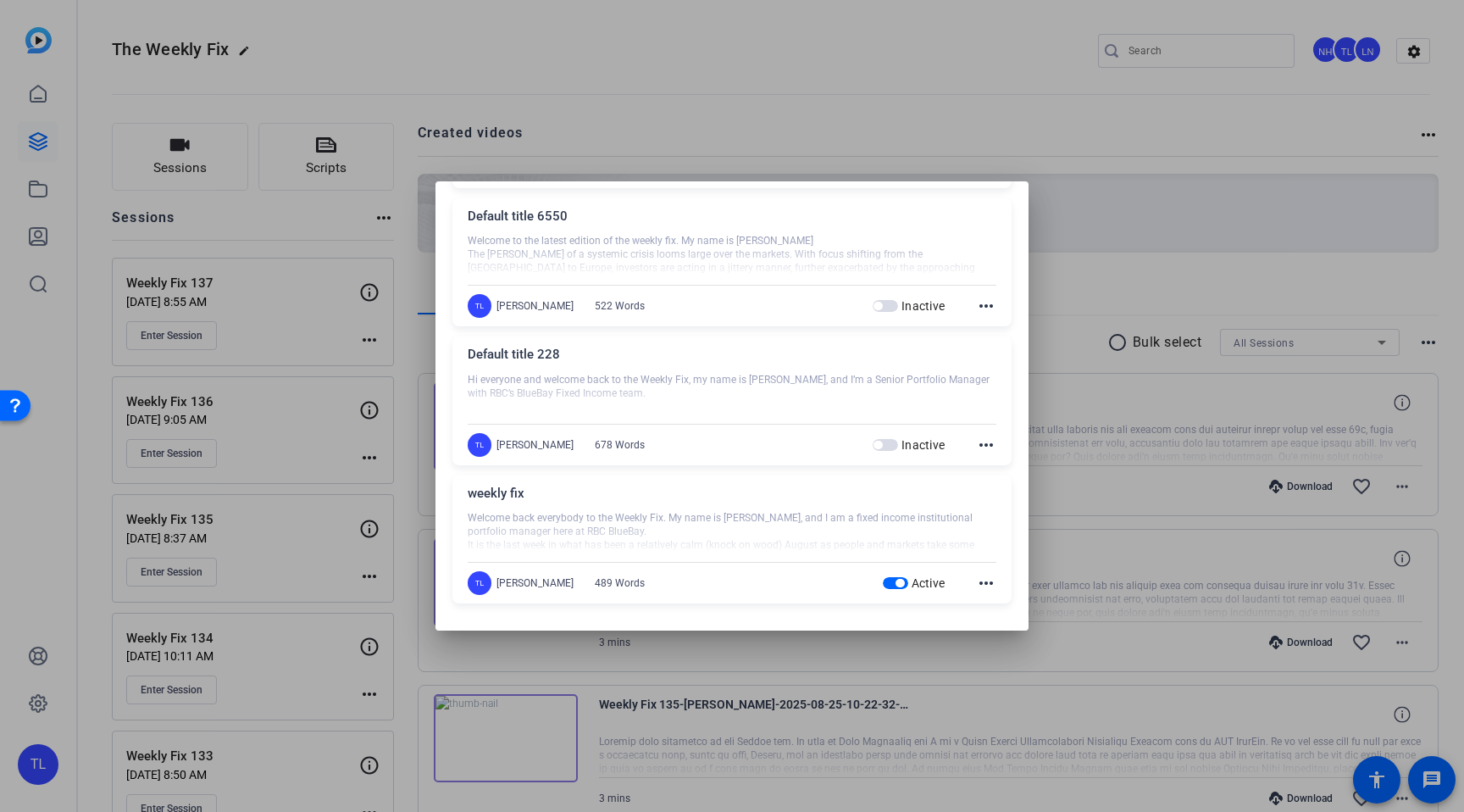
click at [985, 586] on mat-icon "more_horiz" at bounding box center [987, 583] width 20 height 20
click at [999, 607] on span "Edit" at bounding box center [1024, 608] width 68 height 20
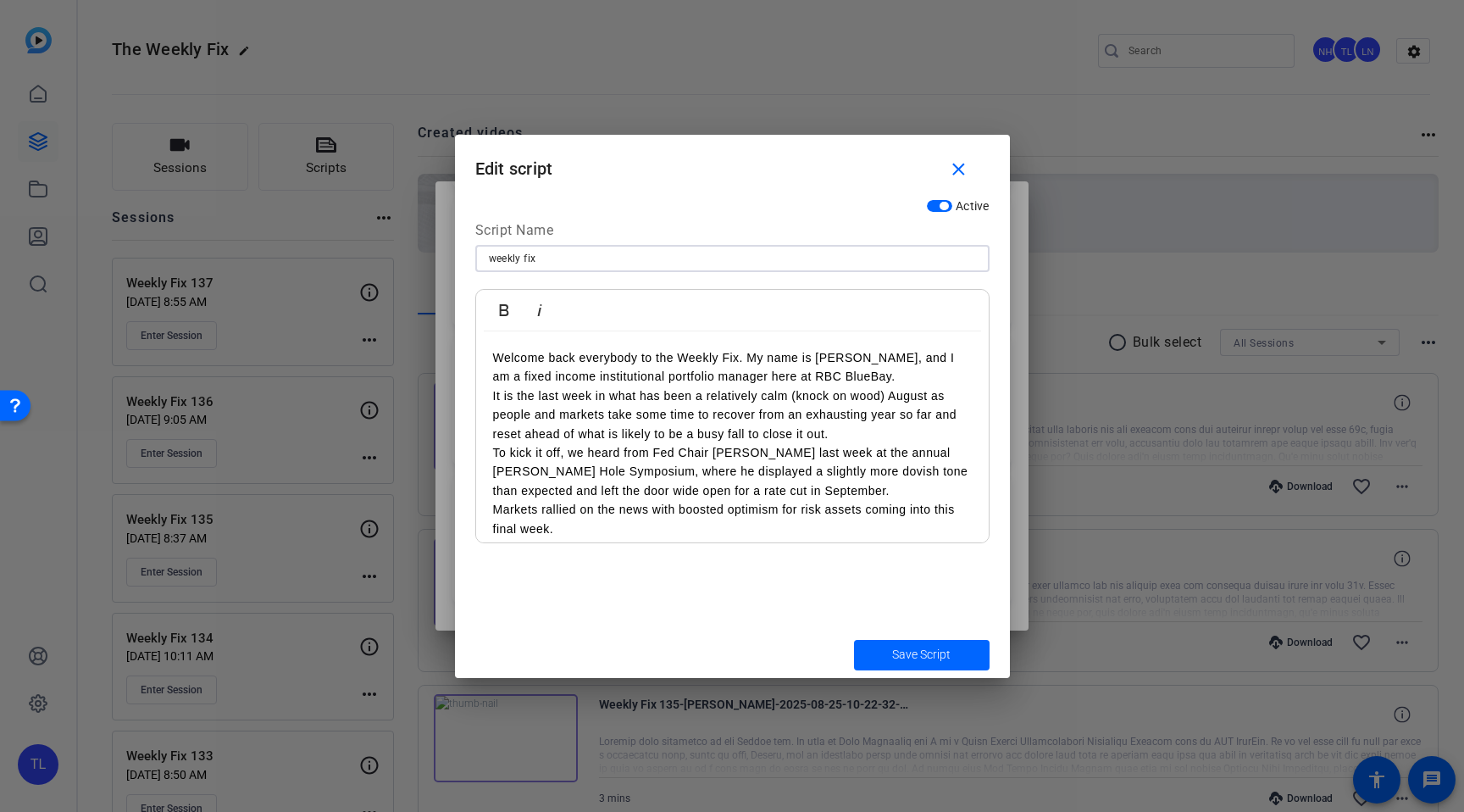
click at [543, 258] on input "weekly fix" at bounding box center [732, 258] width 487 height 20
click at [611, 372] on p "Welcome back everybody to the Weekly Fix. My name is [PERSON_NAME], and I am a …" at bounding box center [732, 367] width 478 height 38
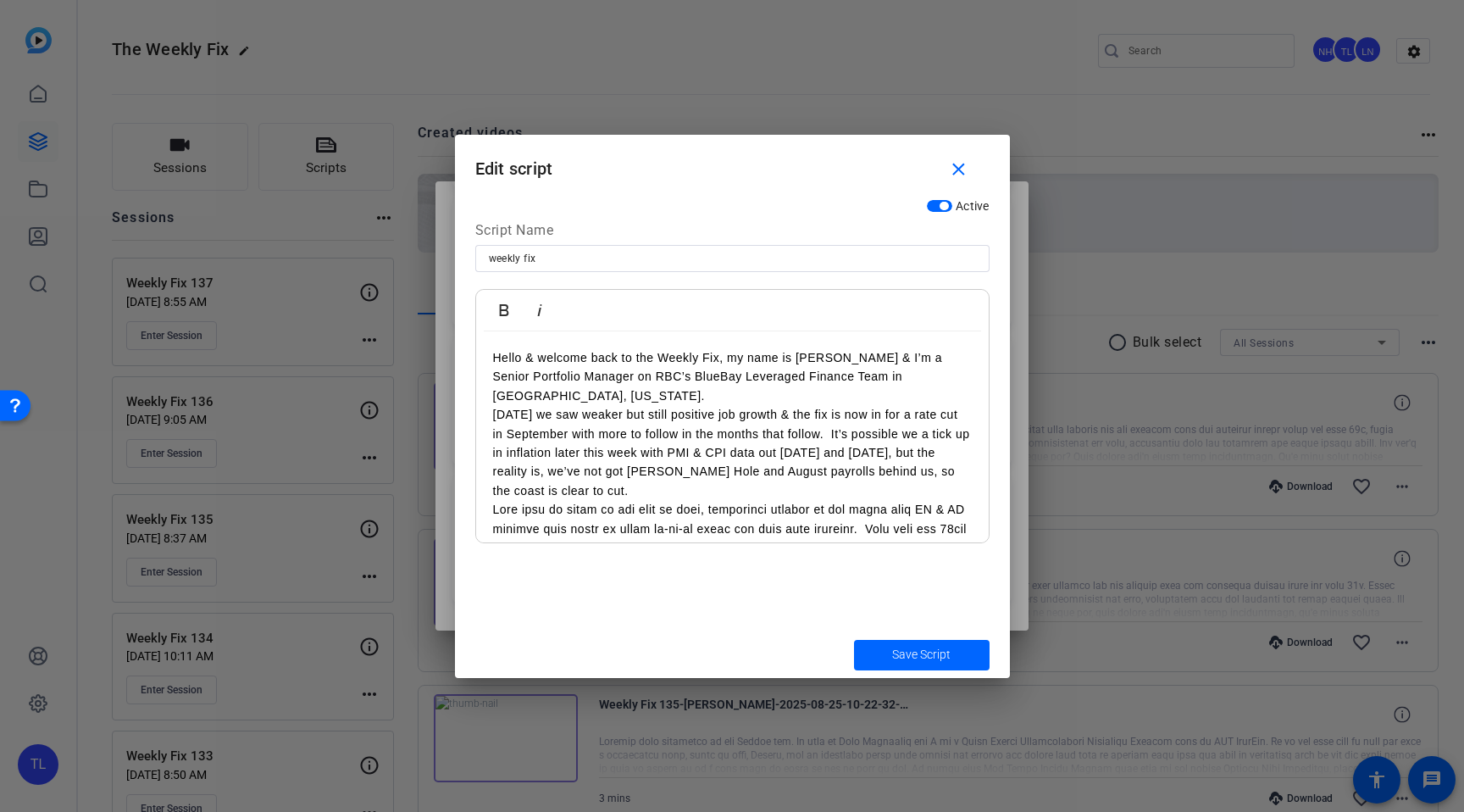
scroll to position [318, 0]
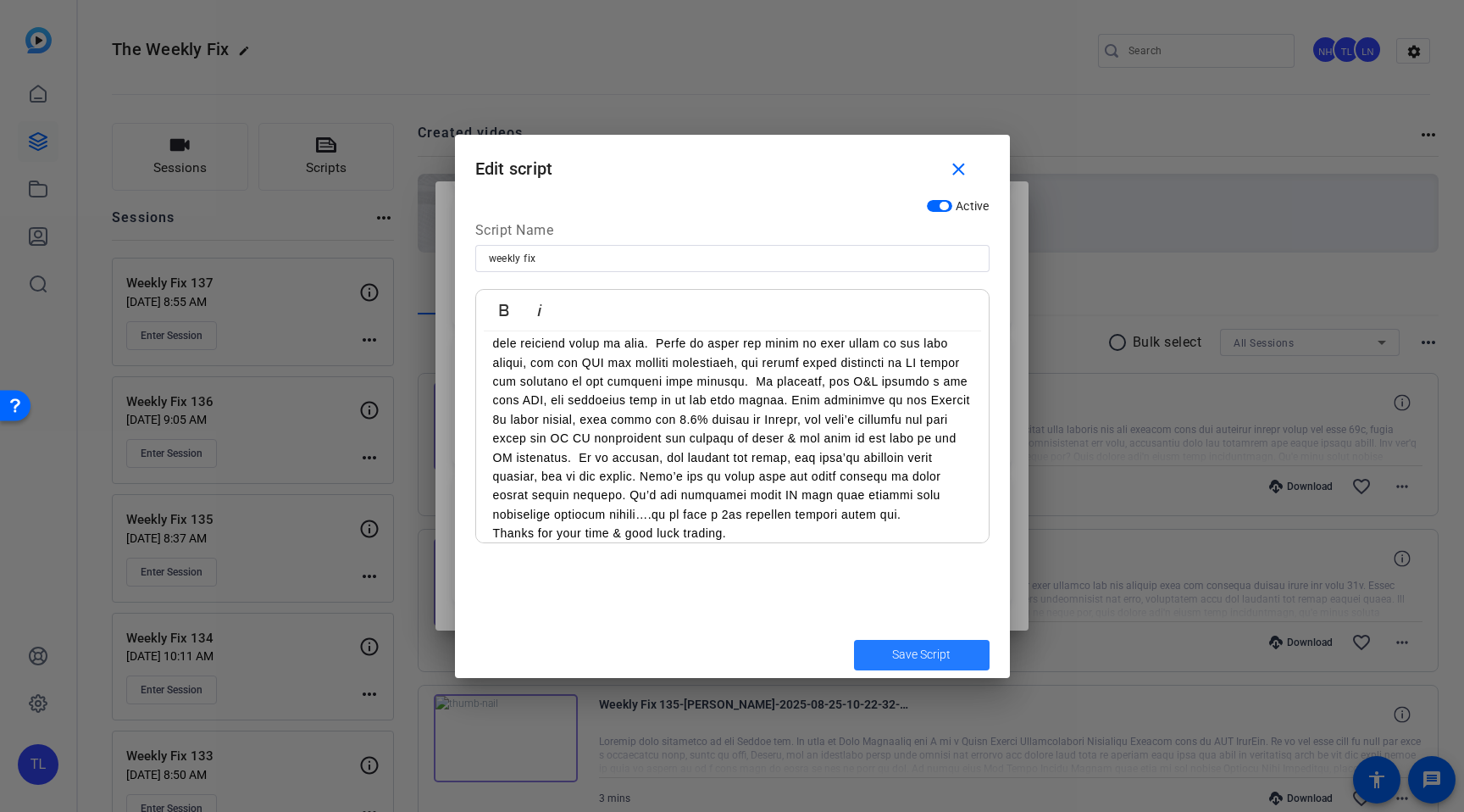
click at [943, 663] on button "Save Script" at bounding box center [922, 655] width 136 height 31
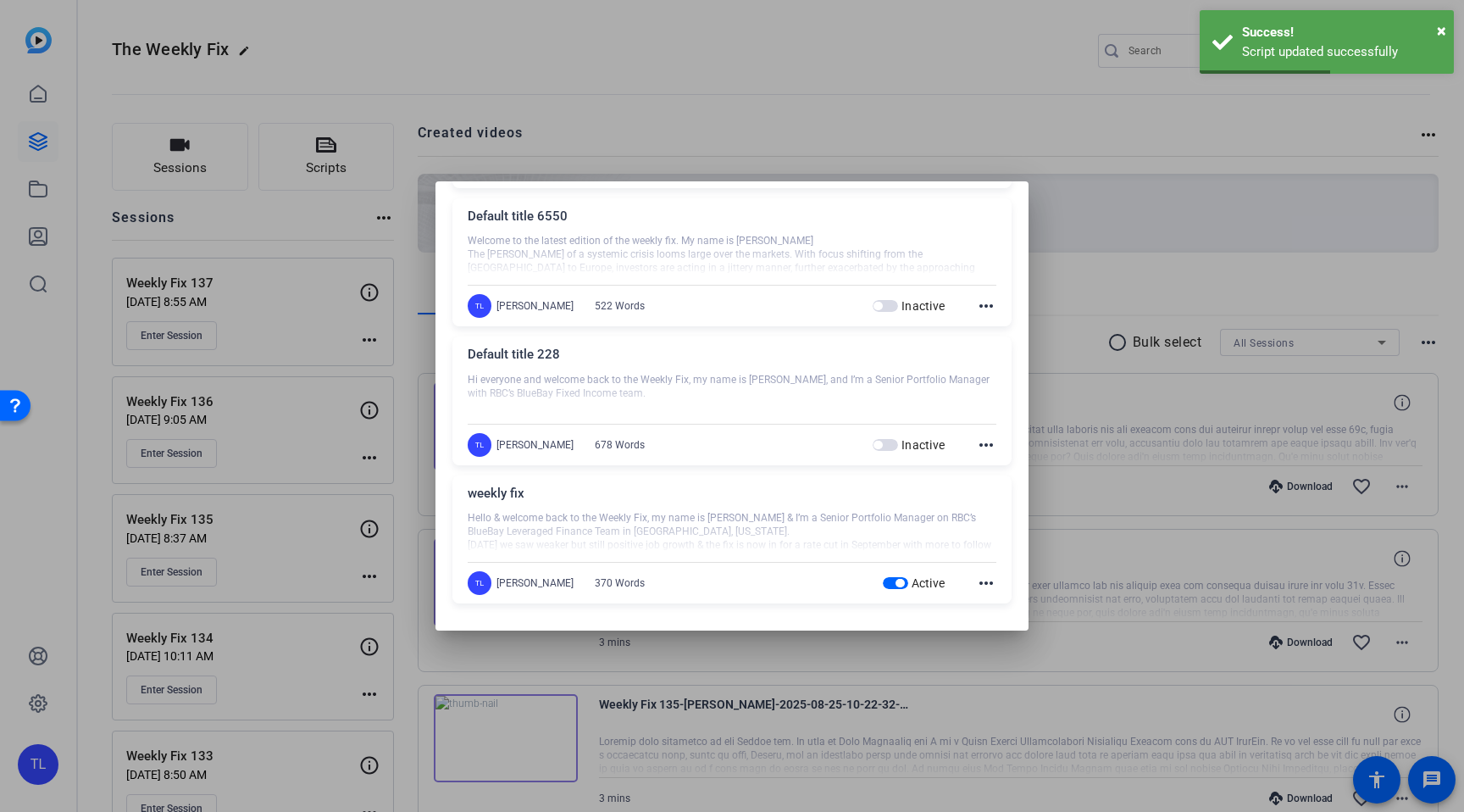
click at [701, 65] on div at bounding box center [732, 406] width 1464 height 812
